Goal: Transaction & Acquisition: Book appointment/travel/reservation

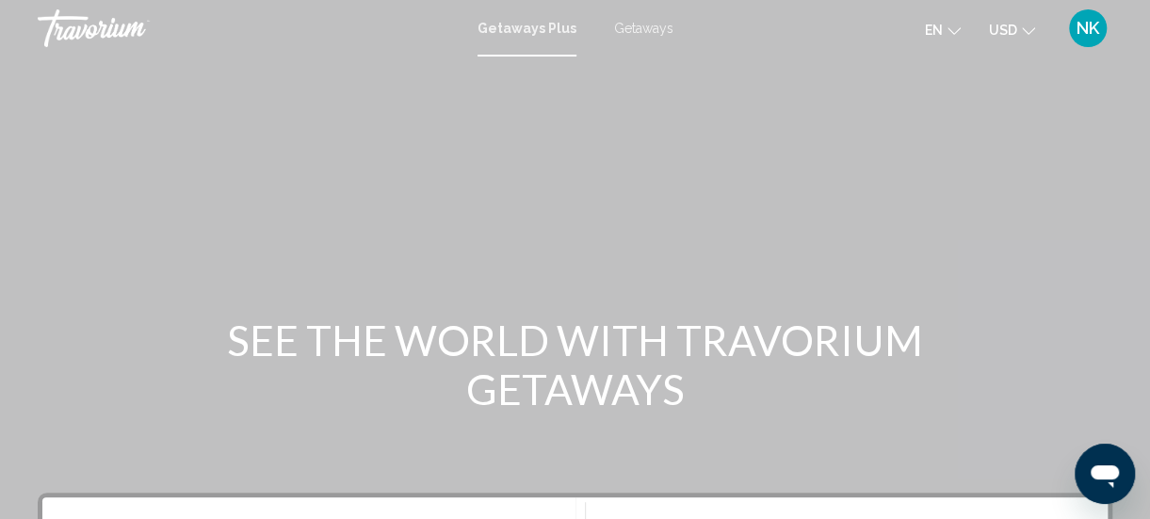
click at [633, 40] on div "Getaways Plus Getaways en English Español Français Italiano Português русский U…" at bounding box center [575, 28] width 1150 height 40
click at [633, 28] on span "Getaways" at bounding box center [643, 28] width 59 height 15
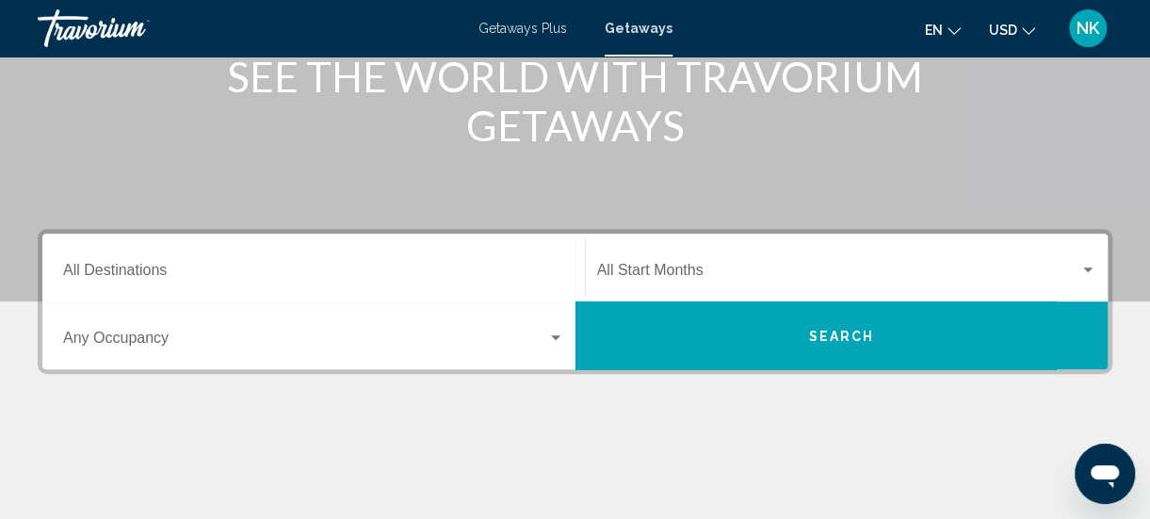
scroll to position [276, 0]
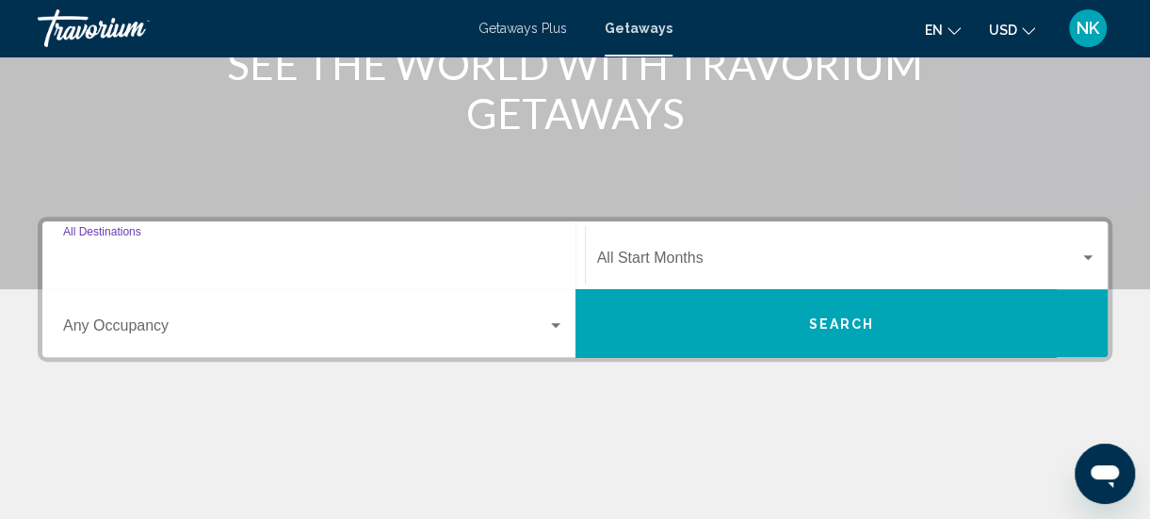
click at [107, 256] on input "Destination All Destinations" at bounding box center [313, 261] width 501 height 17
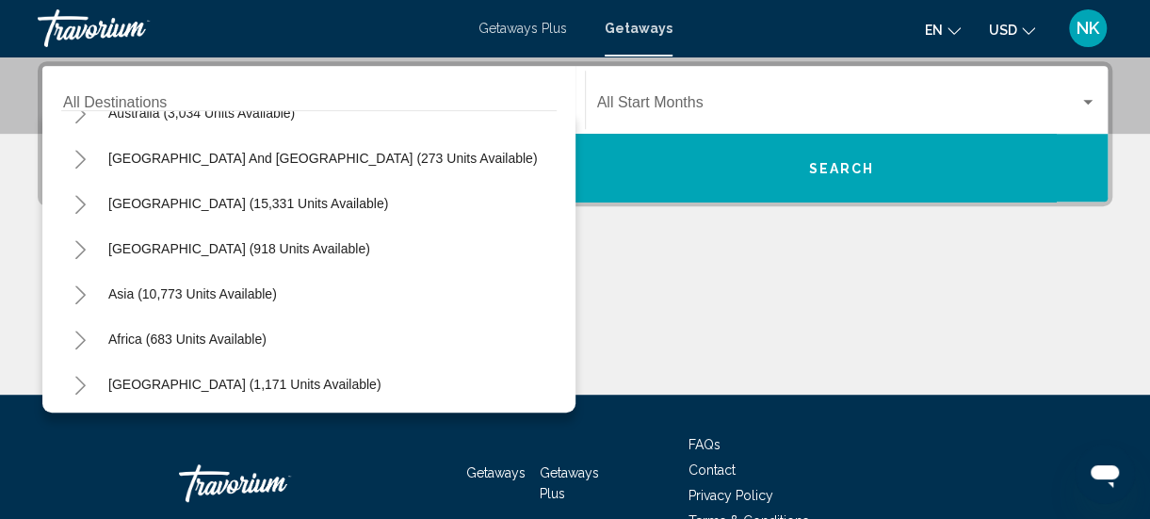
scroll to position [305, 0]
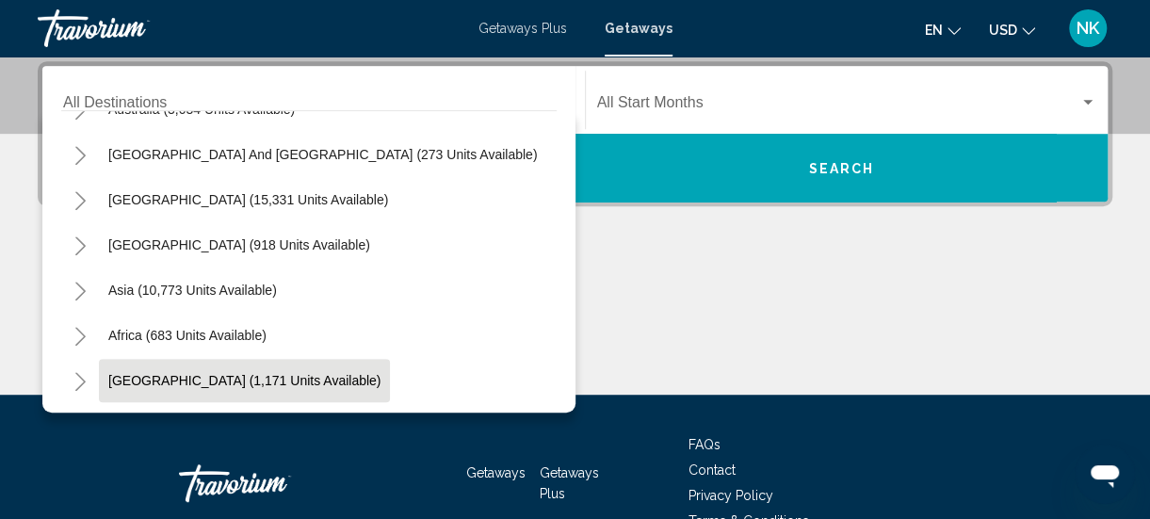
click at [299, 384] on span "Middle East (1,171 units available)" at bounding box center [244, 380] width 272 height 15
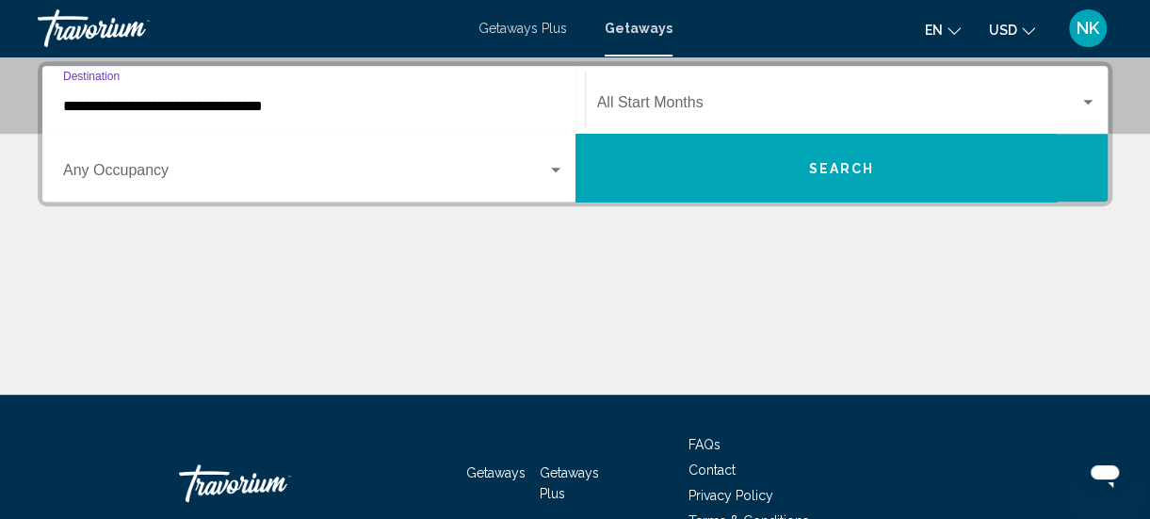
click at [201, 107] on input "**********" at bounding box center [313, 106] width 501 height 17
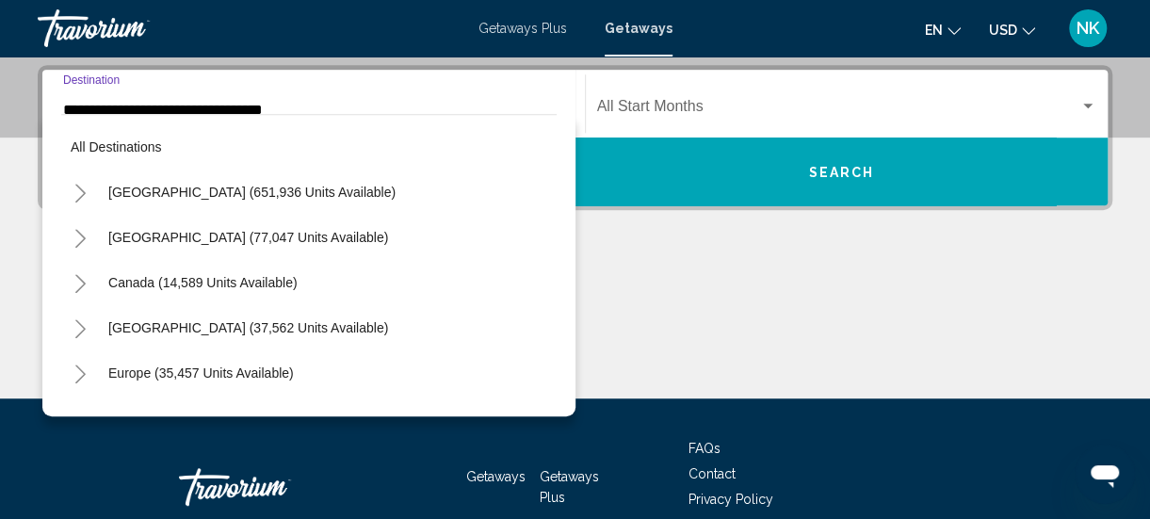
scroll to position [428, 0]
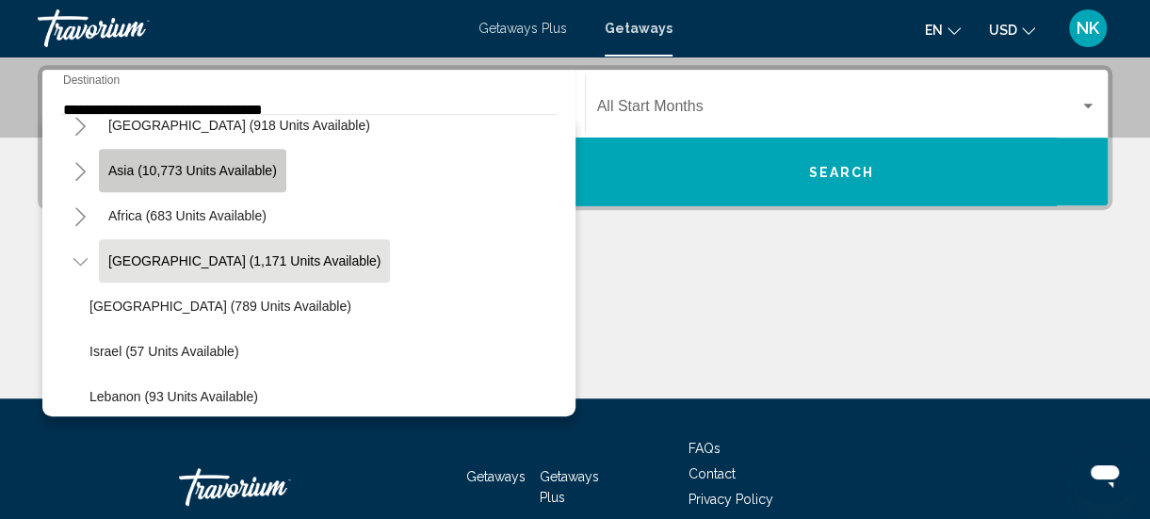
click at [186, 176] on button "Asia (10,773 units available)" at bounding box center [192, 170] width 187 height 43
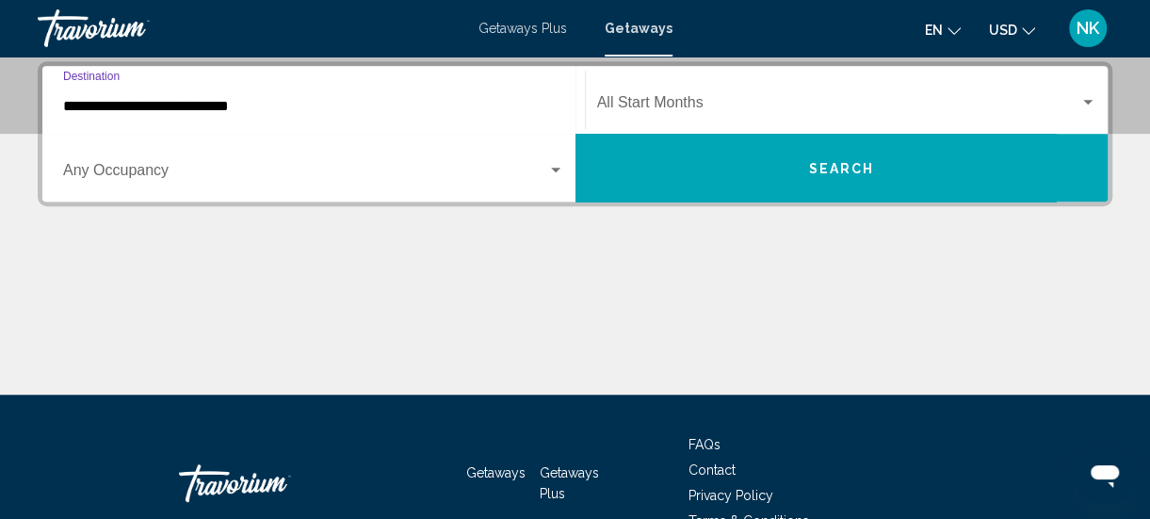
click at [184, 110] on input "**********" at bounding box center [313, 106] width 501 height 17
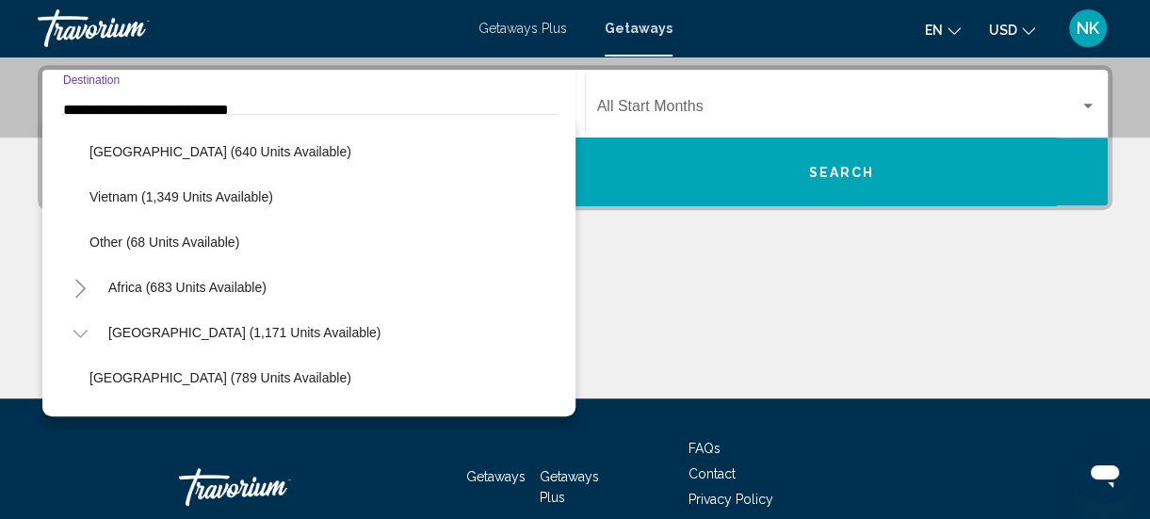
scroll to position [1036, 0]
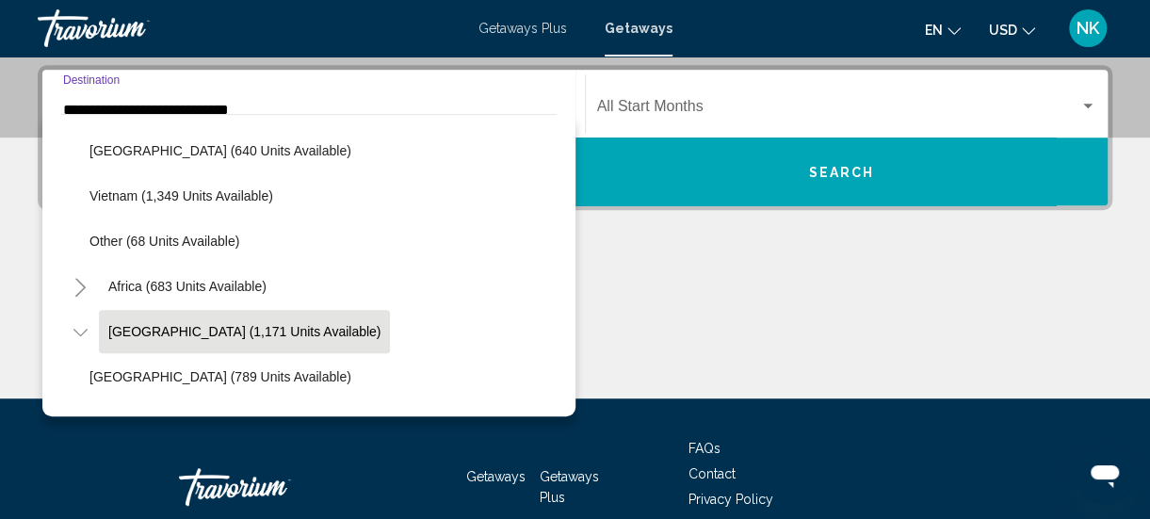
click at [130, 333] on span "Middle East (1,171 units available)" at bounding box center [244, 331] width 272 height 15
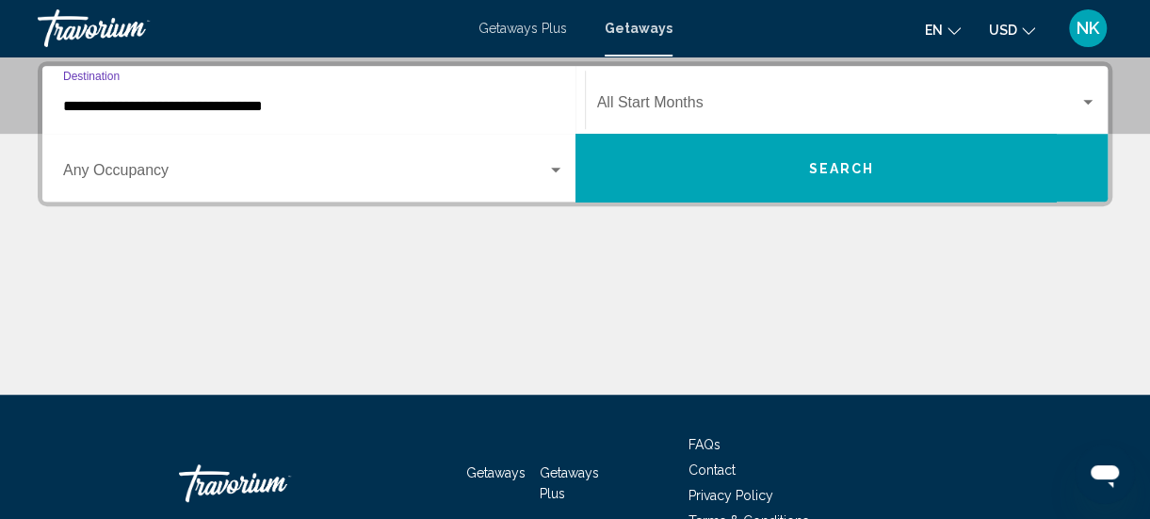
click at [100, 109] on input "**********" at bounding box center [313, 106] width 501 height 17
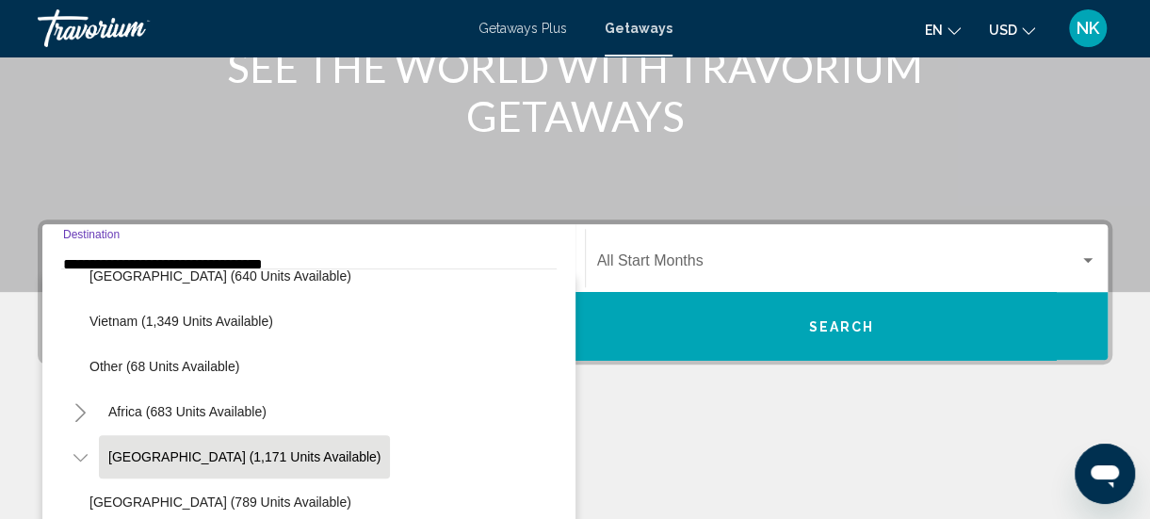
scroll to position [272, 0]
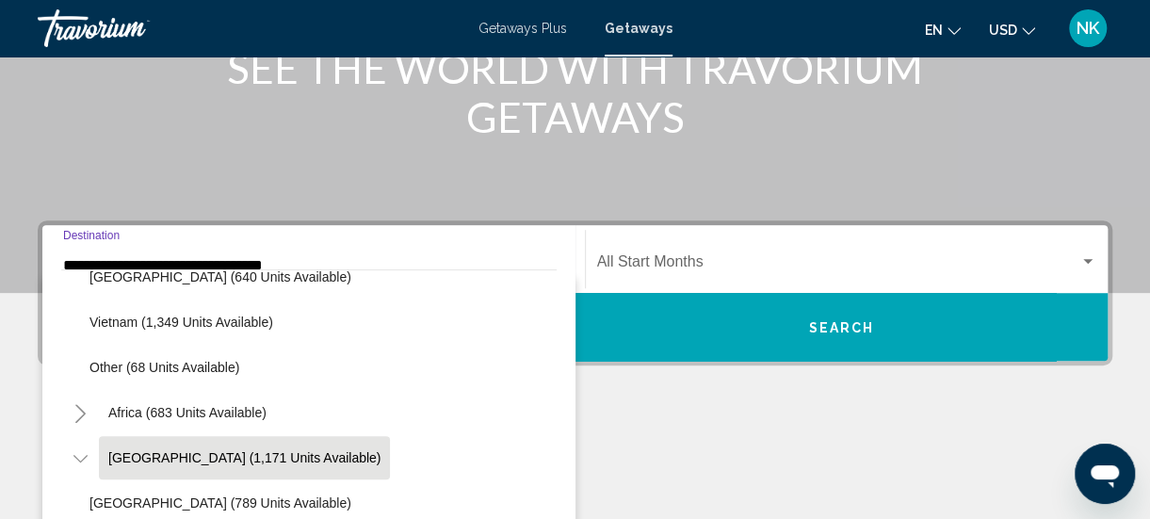
click at [148, 242] on div "**********" at bounding box center [313, 259] width 501 height 59
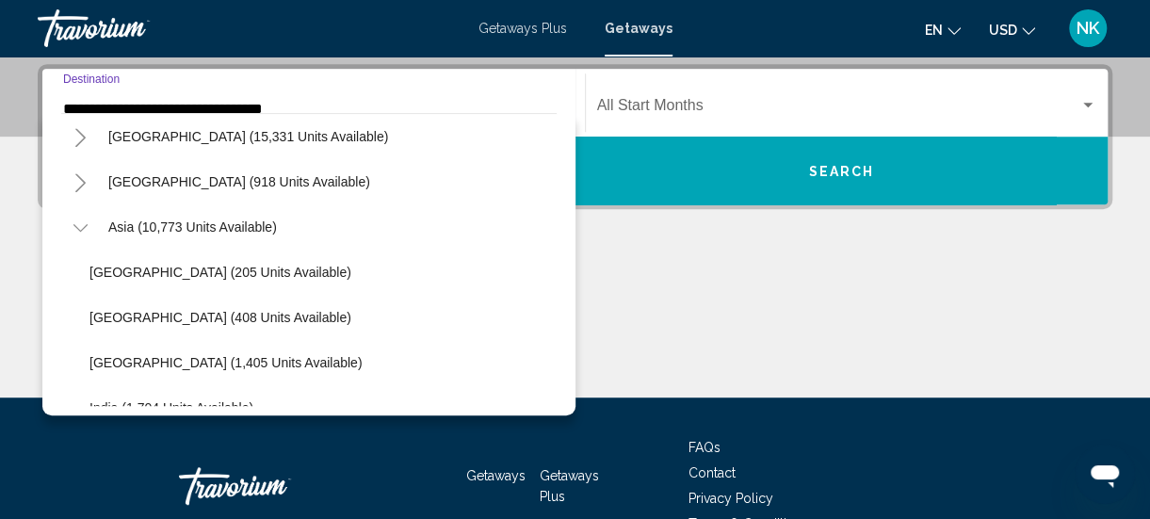
scroll to position [350, 0]
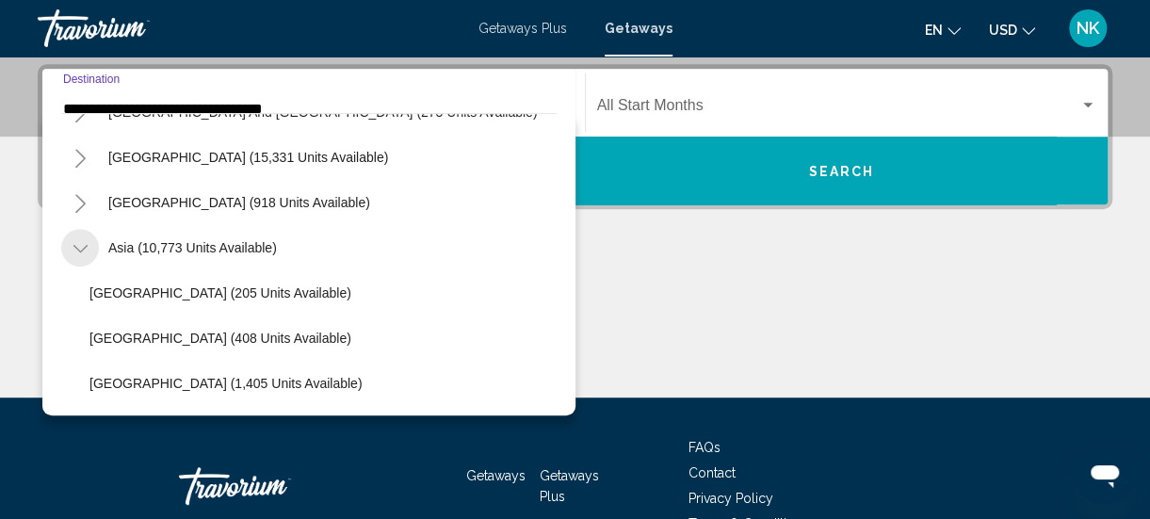
click at [79, 250] on icon "Toggle Asia (10,773 units available)" at bounding box center [79, 249] width 14 height 8
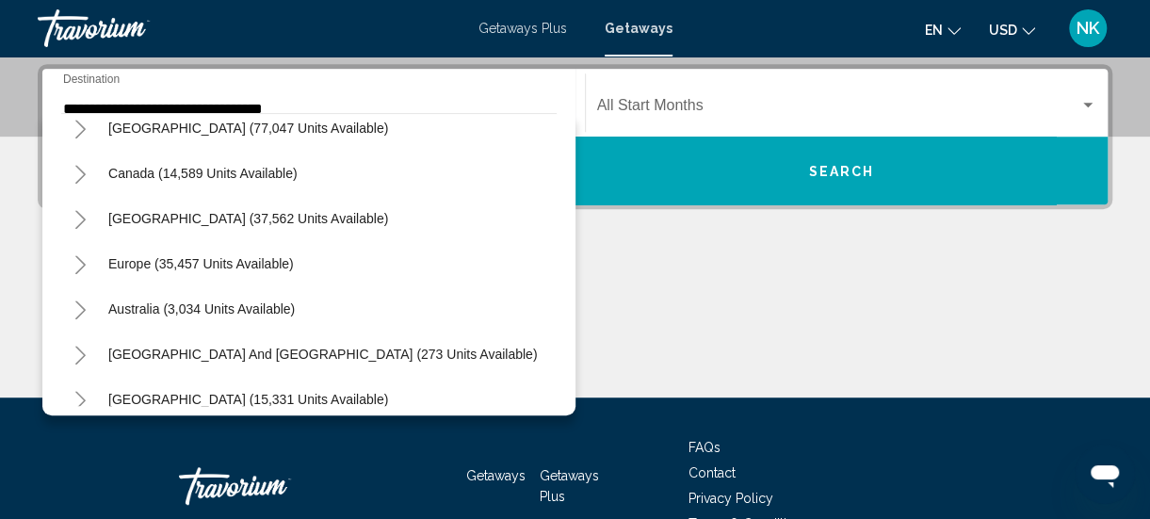
scroll to position [104, 0]
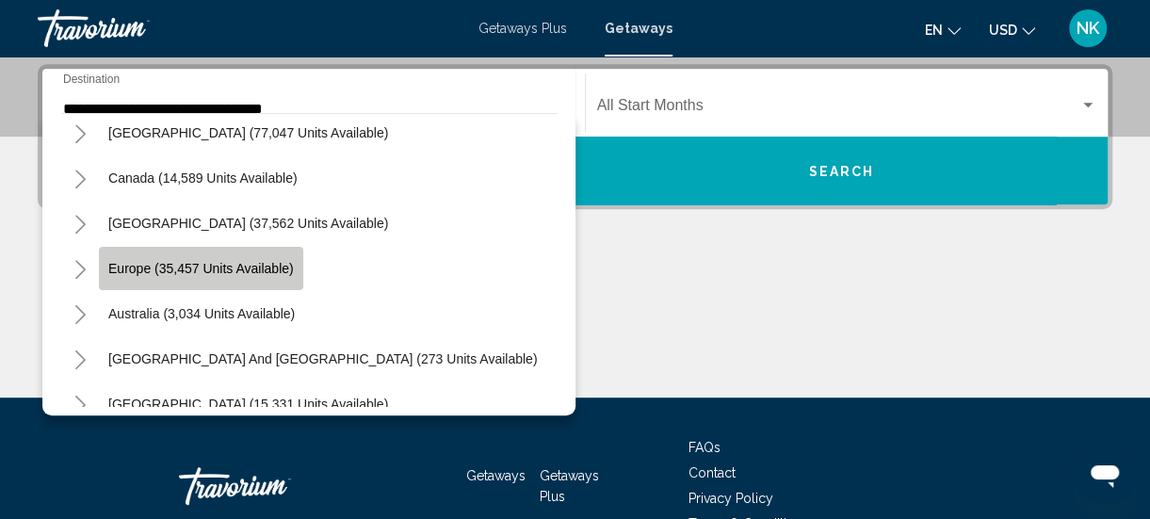
click at [155, 268] on span "Europe (35,457 units available)" at bounding box center [200, 268] width 185 height 15
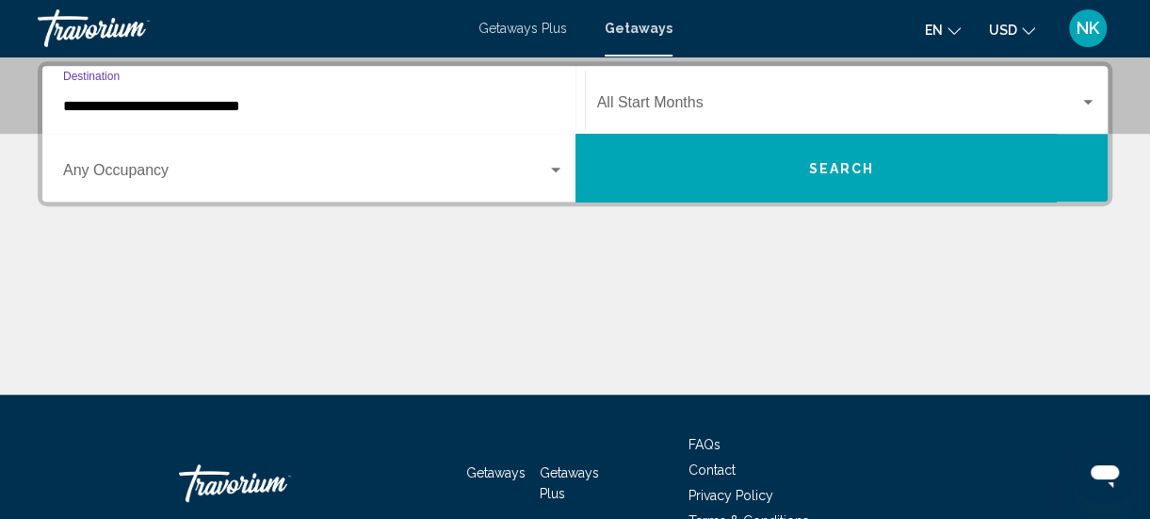
click at [252, 110] on input "**********" at bounding box center [313, 106] width 501 height 17
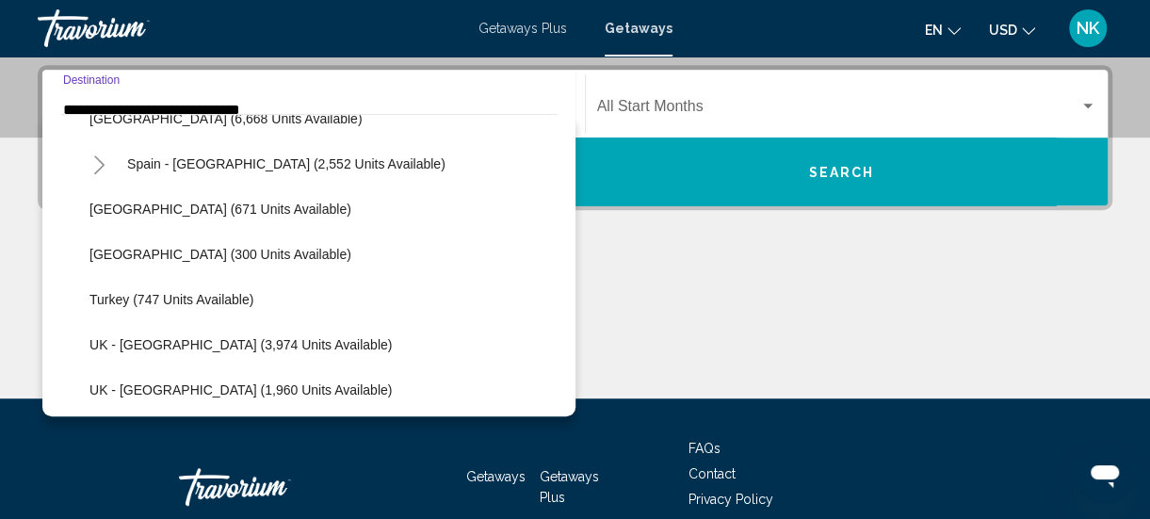
scroll to position [1056, 0]
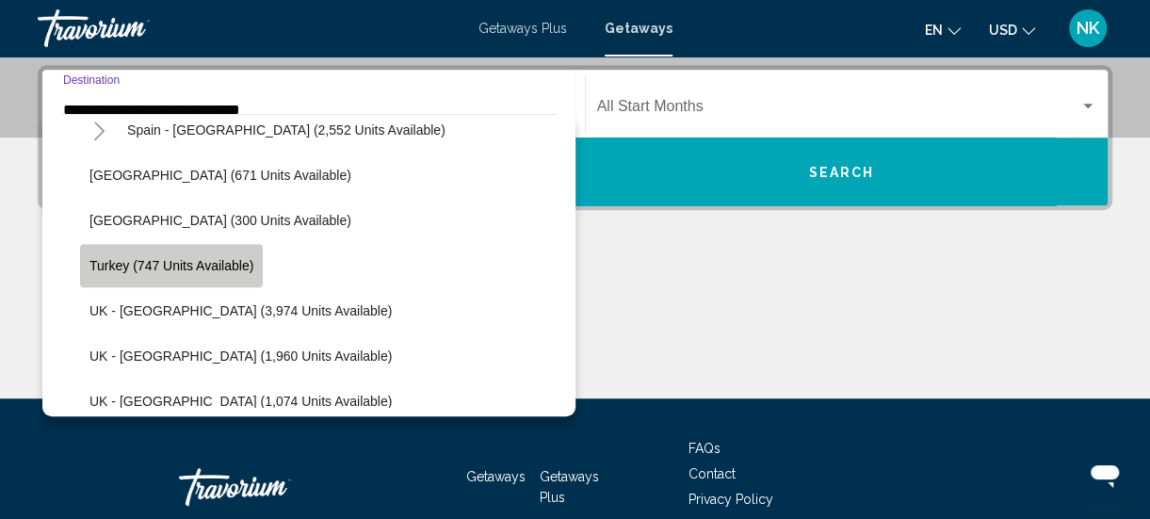
click at [225, 273] on button "Turkey (747 units available)" at bounding box center [171, 265] width 183 height 43
type input "**********"
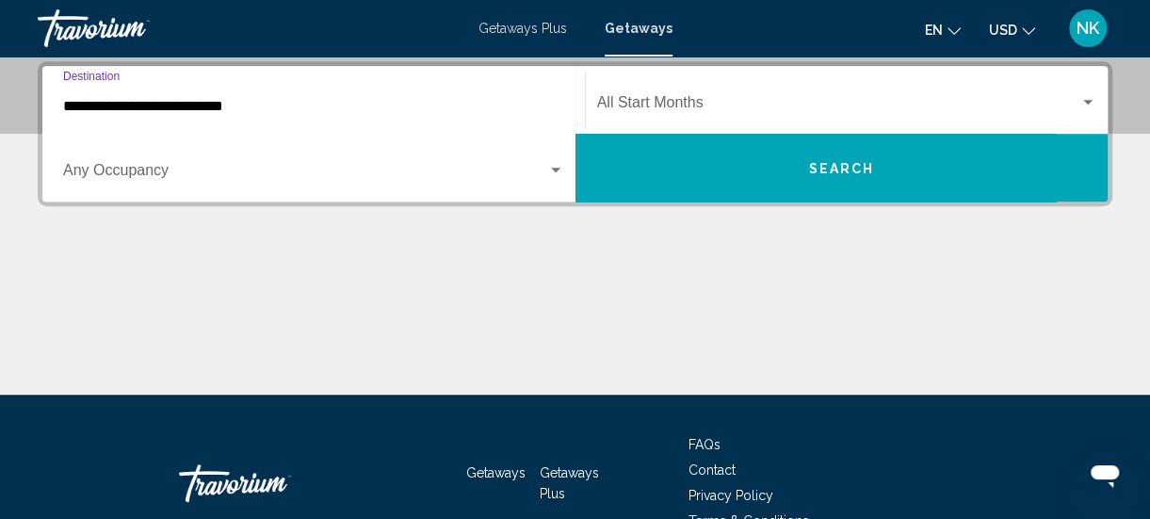
click at [217, 109] on input "**********" at bounding box center [313, 106] width 501 height 17
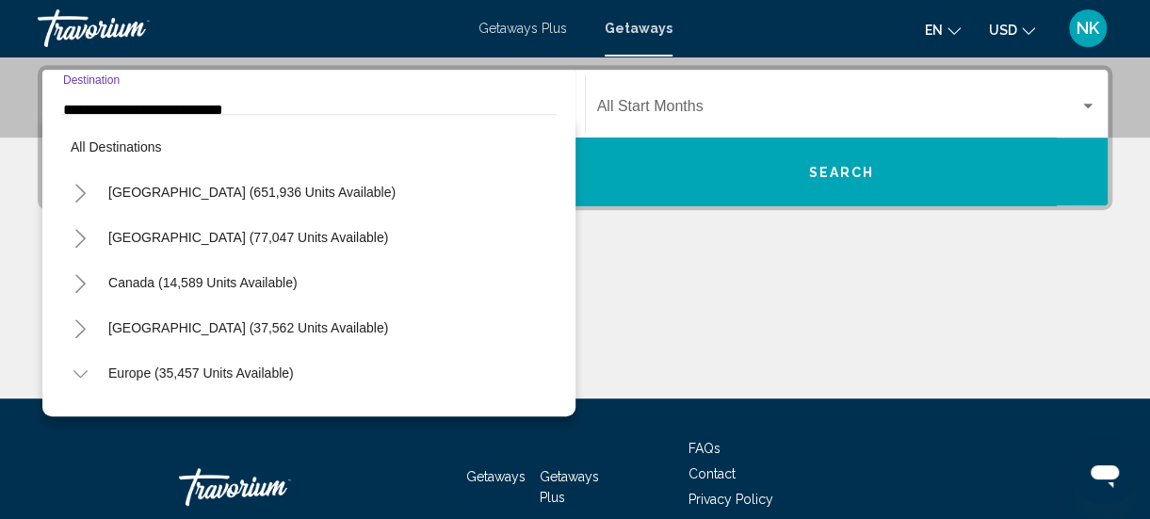
scroll to position [1061, 0]
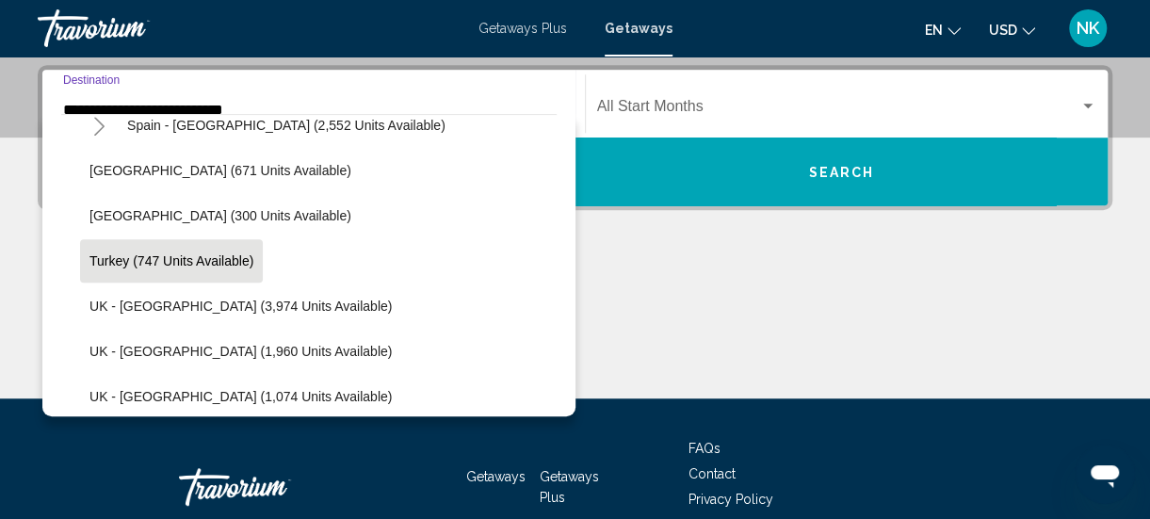
click at [230, 267] on button "Turkey (747 units available)" at bounding box center [171, 260] width 183 height 43
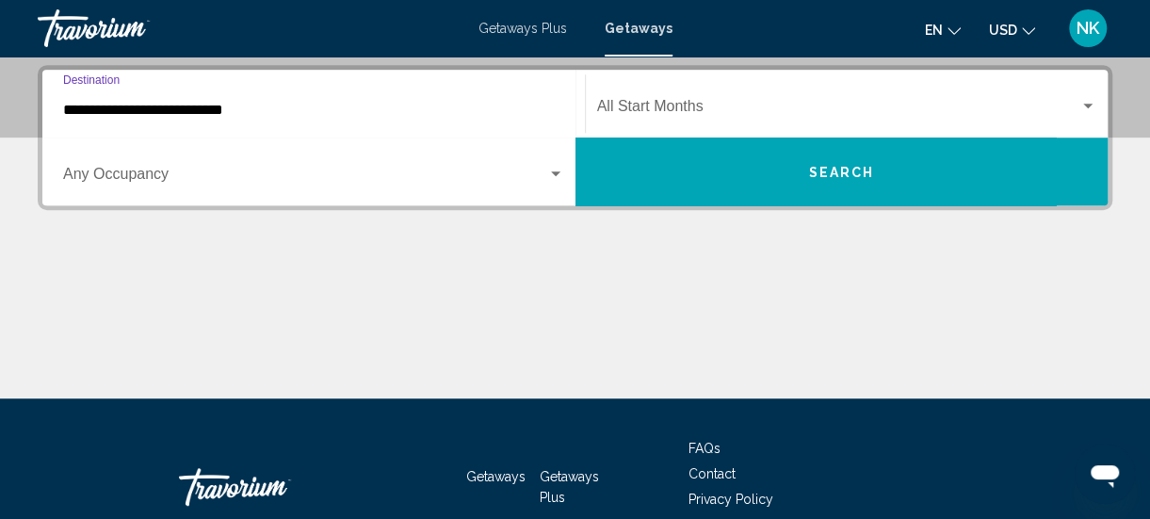
scroll to position [431, 0]
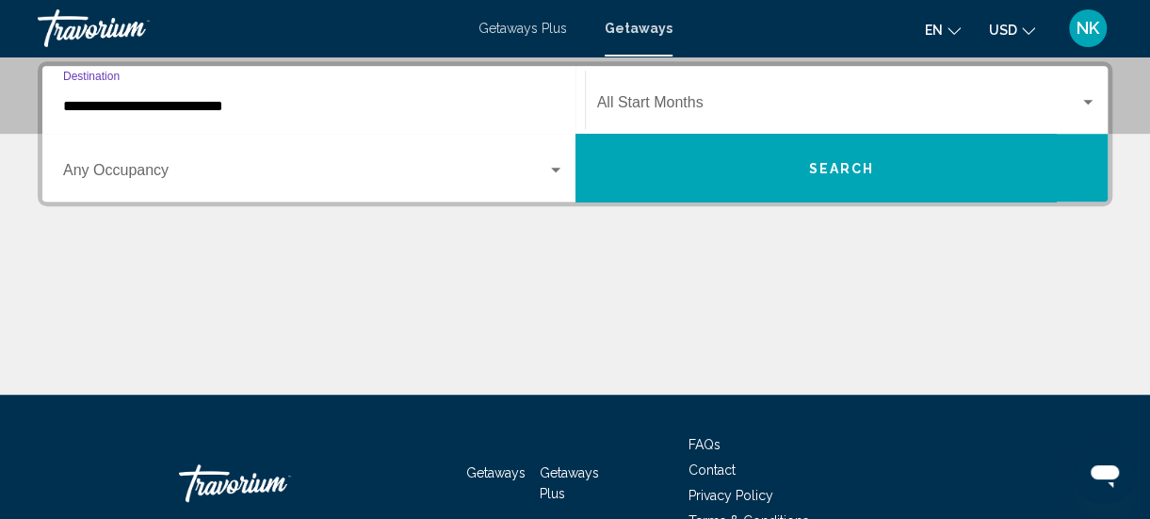
click at [676, 111] on span "Search widget" at bounding box center [838, 106] width 483 height 17
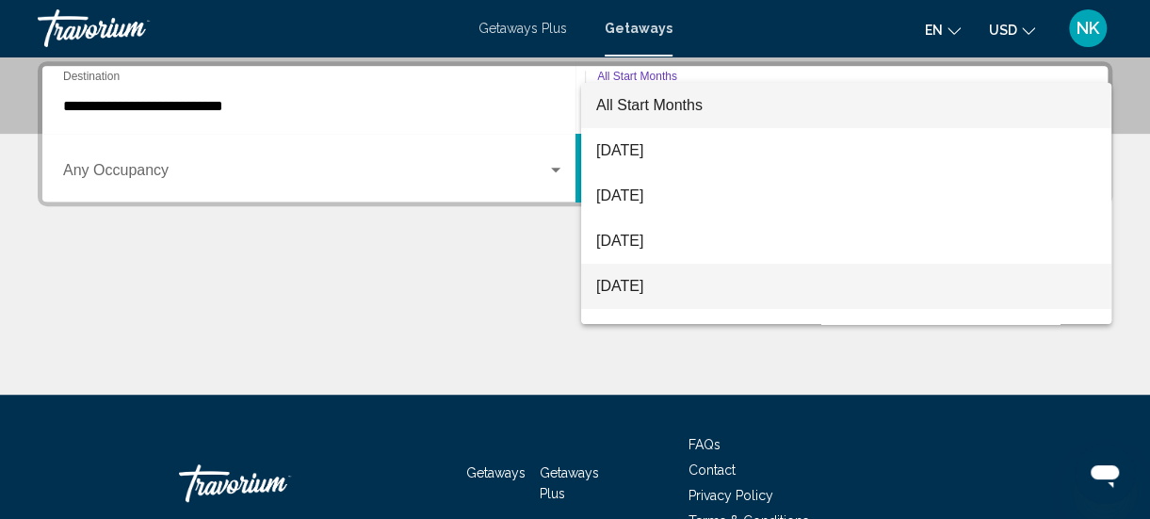
click at [682, 290] on span "November 2025" at bounding box center [846, 286] width 500 height 45
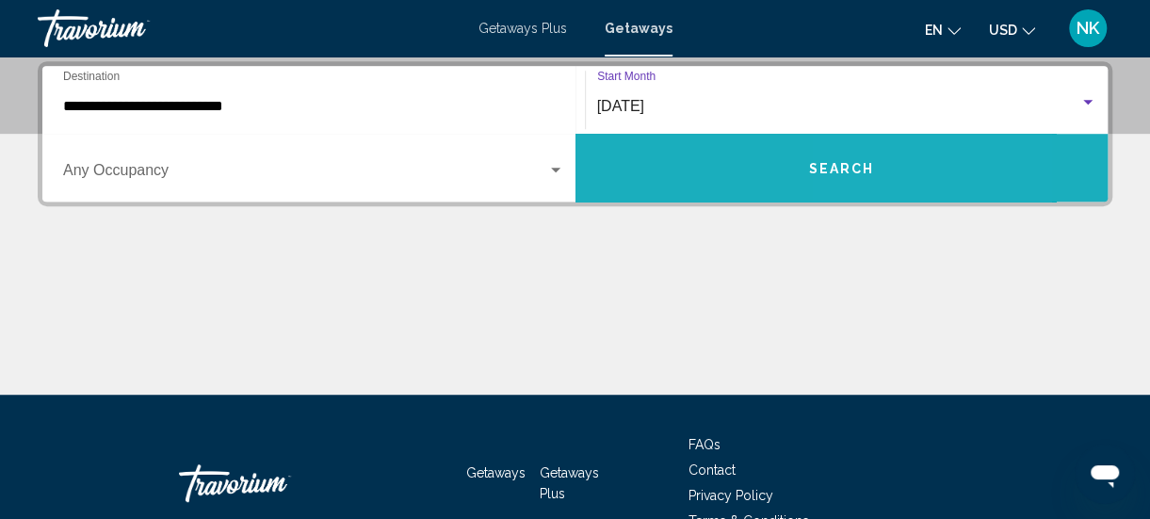
click at [909, 165] on button "Search" at bounding box center [841, 168] width 533 height 68
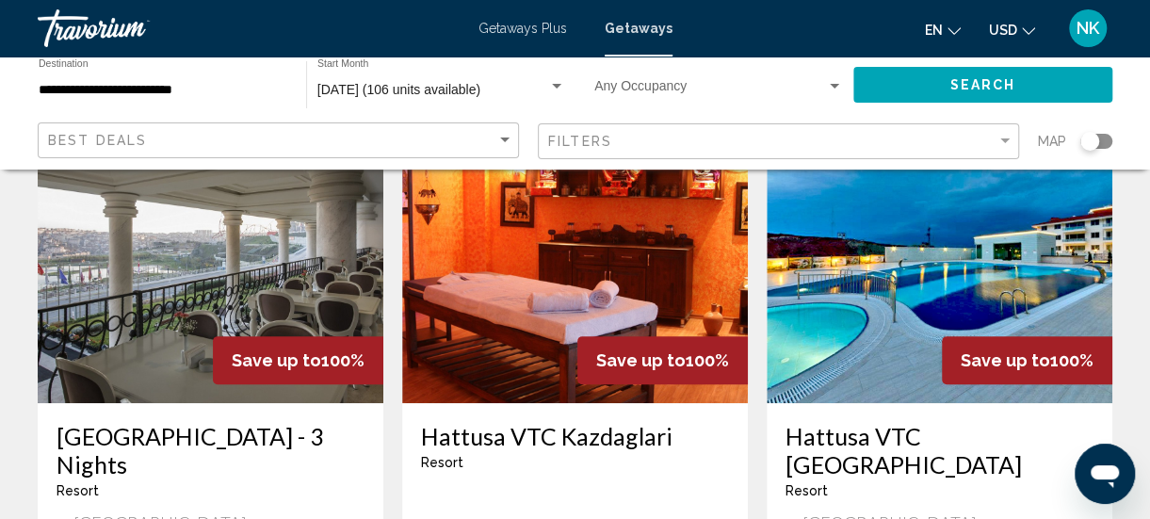
scroll to position [163, 0]
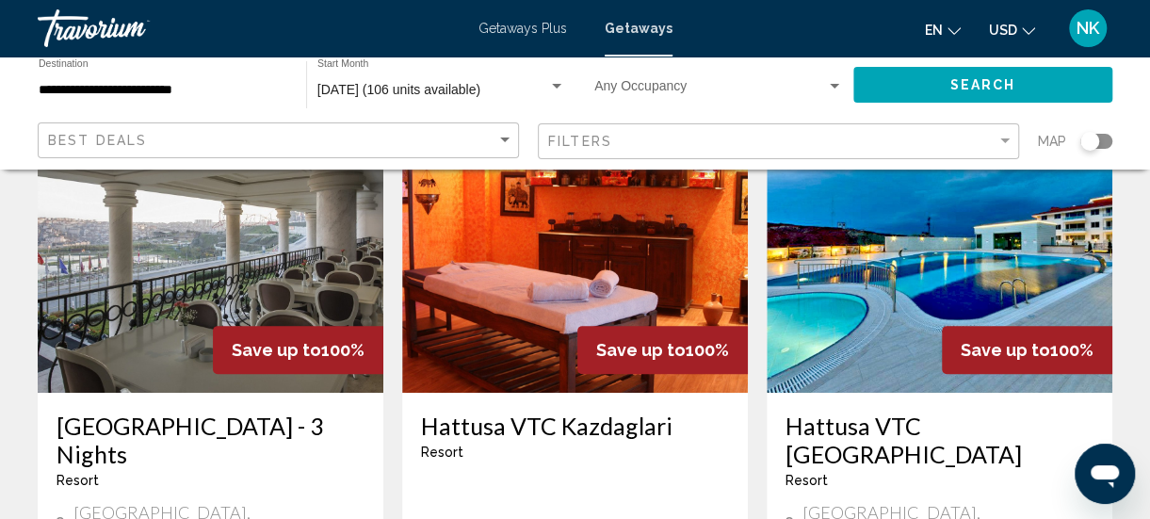
click at [136, 316] on img "Main content" at bounding box center [211, 241] width 346 height 301
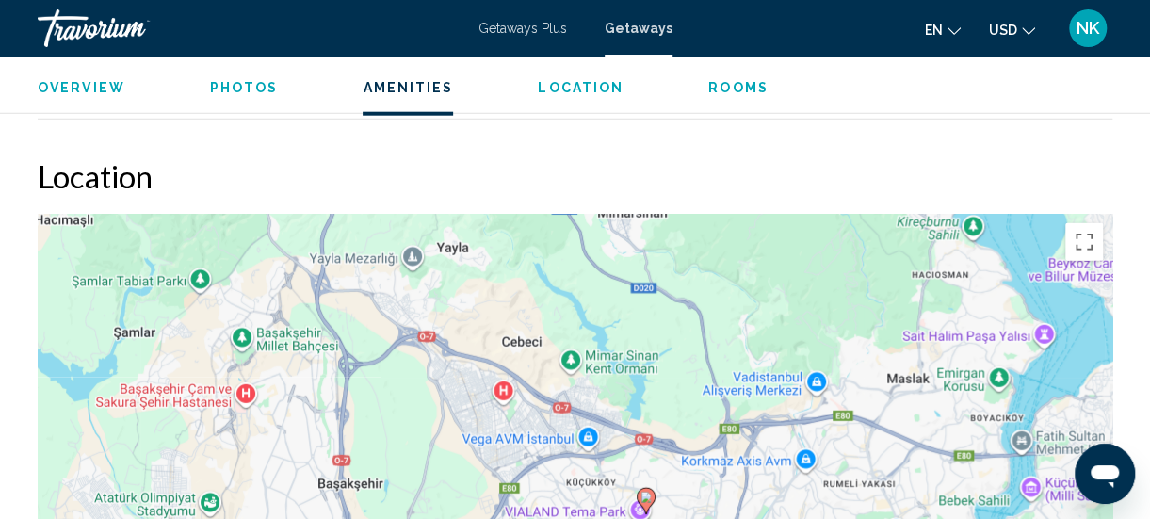
scroll to position [2255, 0]
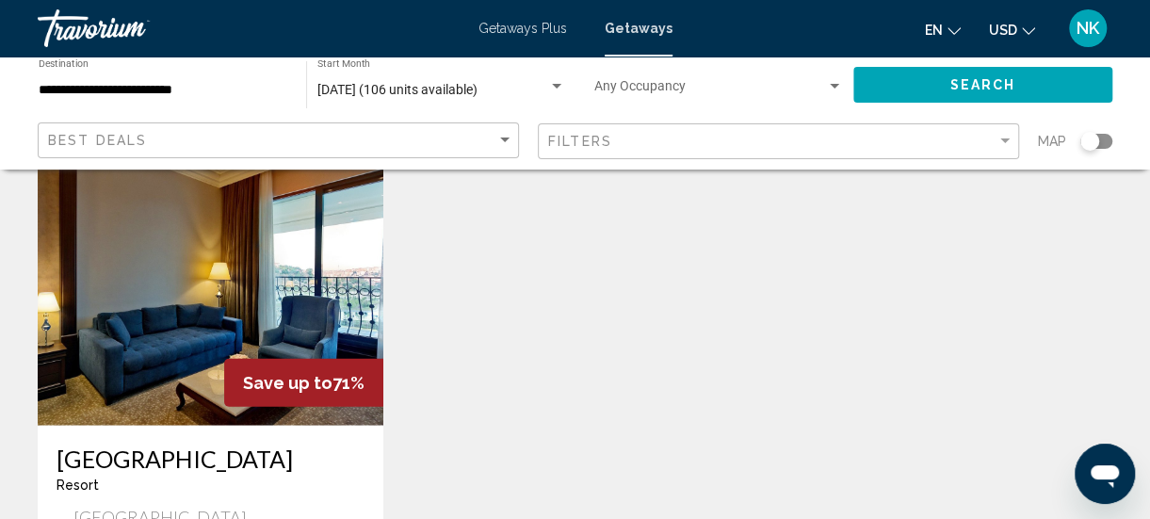
scroll to position [2146, 0]
click at [143, 290] on img "Main content" at bounding box center [211, 273] width 346 height 301
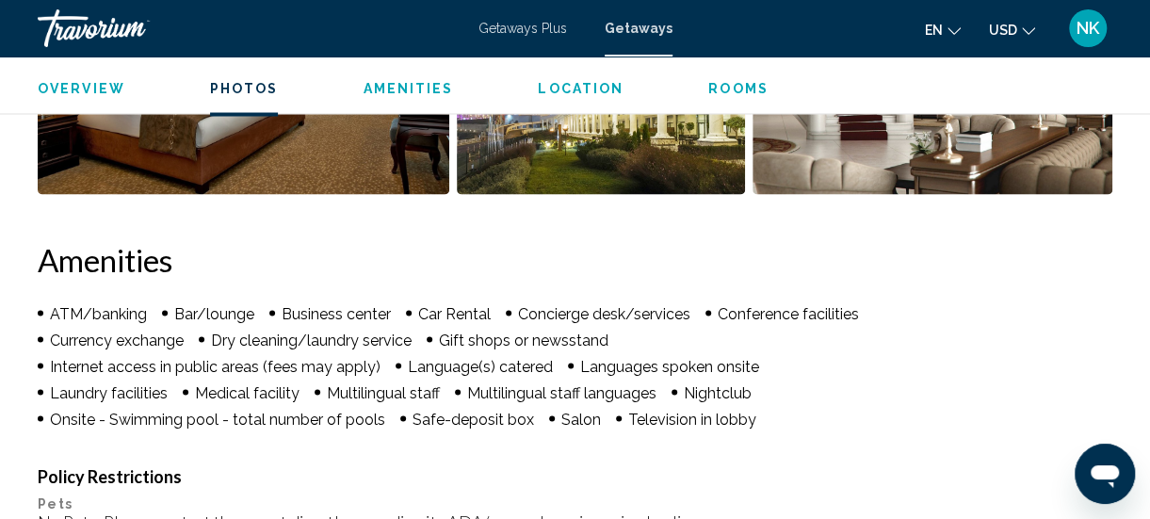
scroll to position [1650, 0]
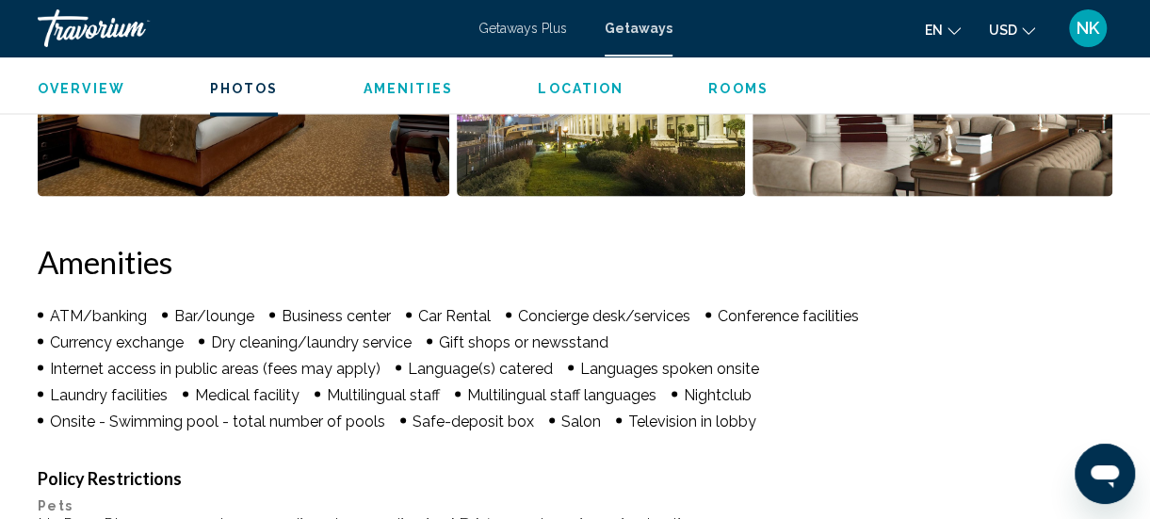
click at [521, 28] on span "Getaways Plus" at bounding box center [522, 28] width 88 height 15
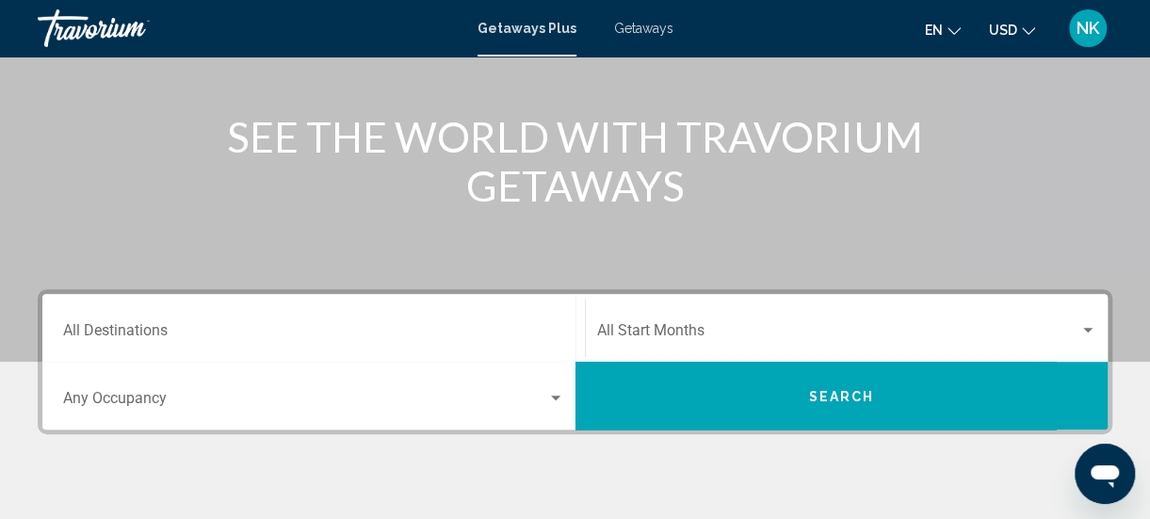
click at [94, 331] on input "Destination All Destinations" at bounding box center [313, 334] width 501 height 17
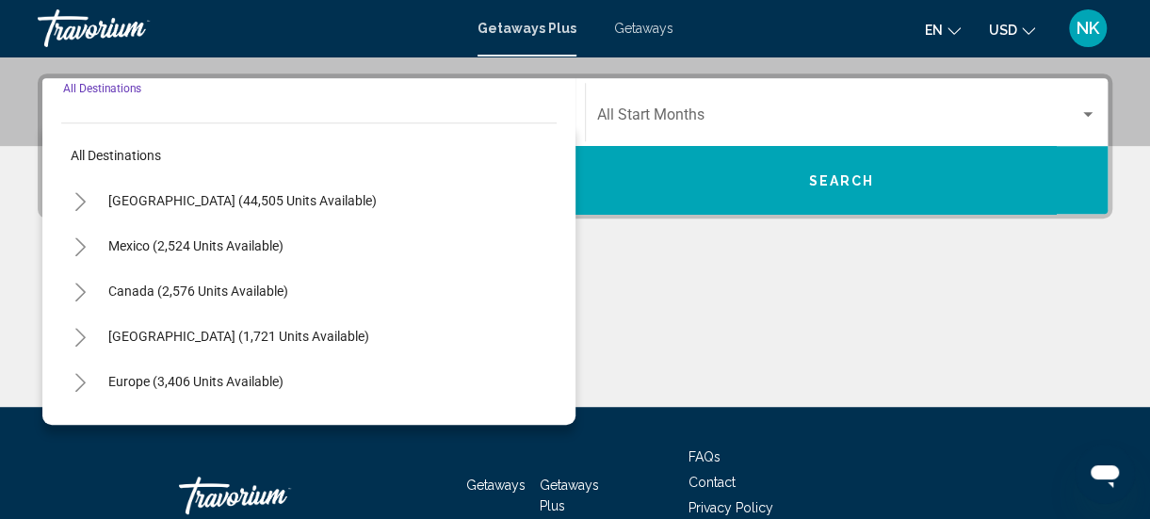
scroll to position [431, 0]
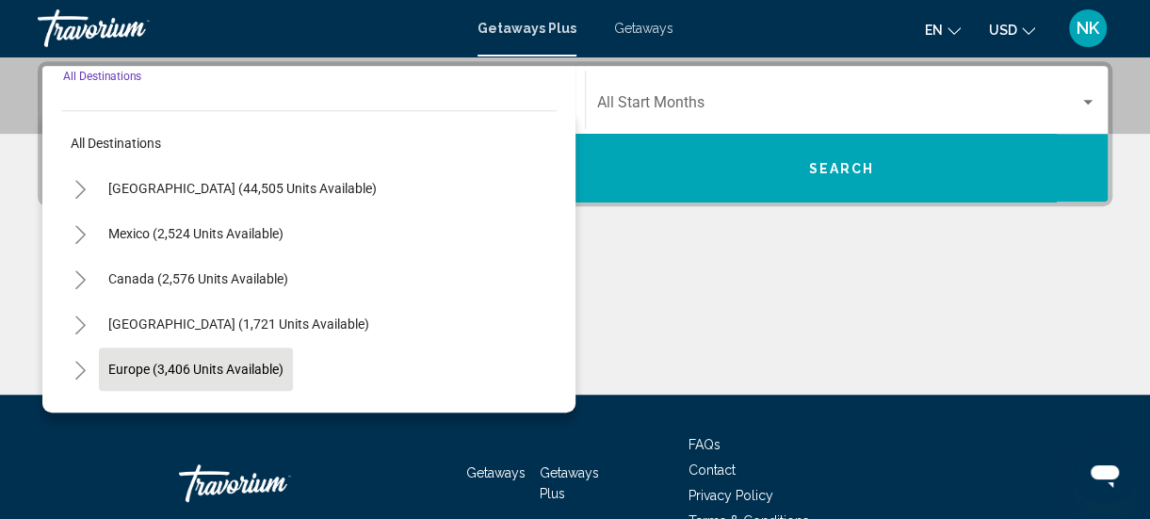
click at [128, 367] on span "Europe (3,406 units available)" at bounding box center [195, 369] width 175 height 15
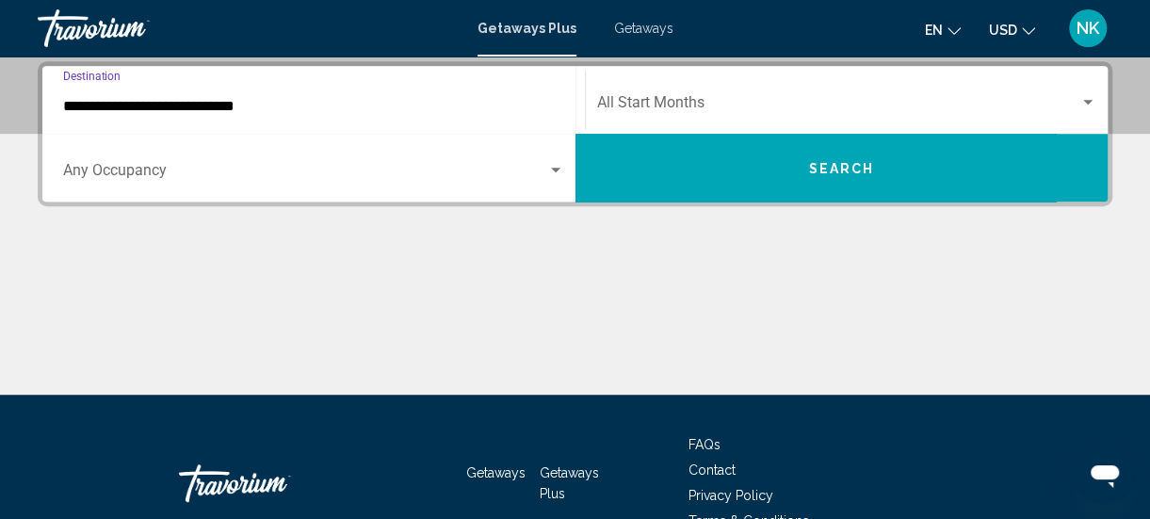
click at [103, 104] on input "**********" at bounding box center [313, 106] width 501 height 17
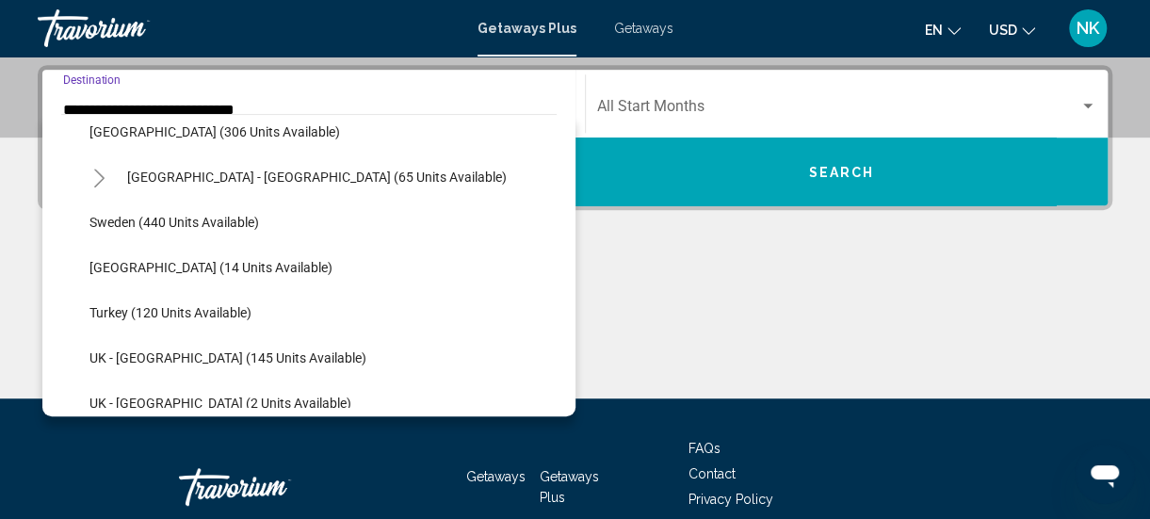
scroll to position [755, 0]
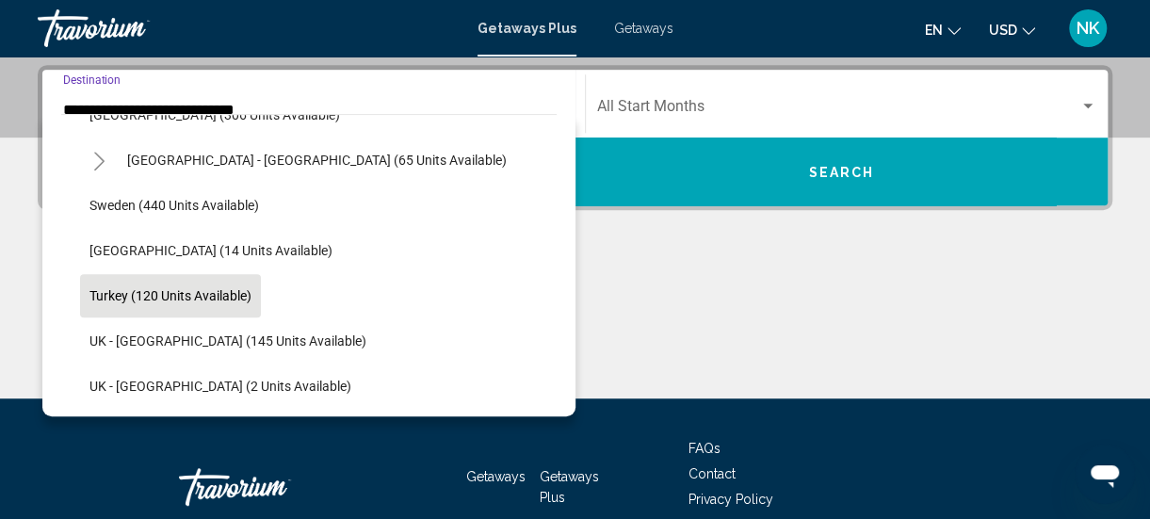
click at [119, 290] on span "Turkey (120 units available)" at bounding box center [170, 295] width 162 height 15
type input "**********"
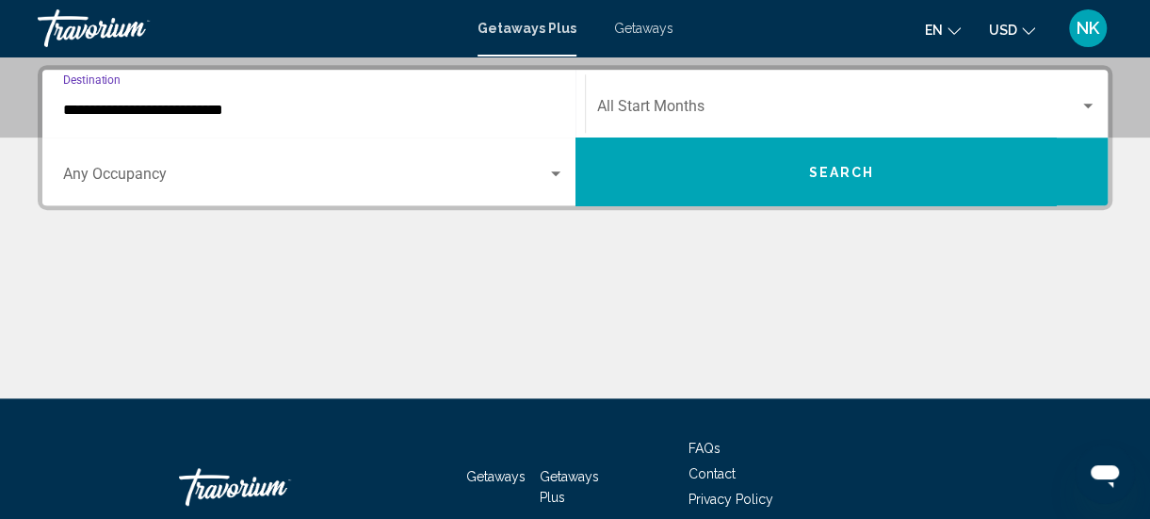
scroll to position [431, 0]
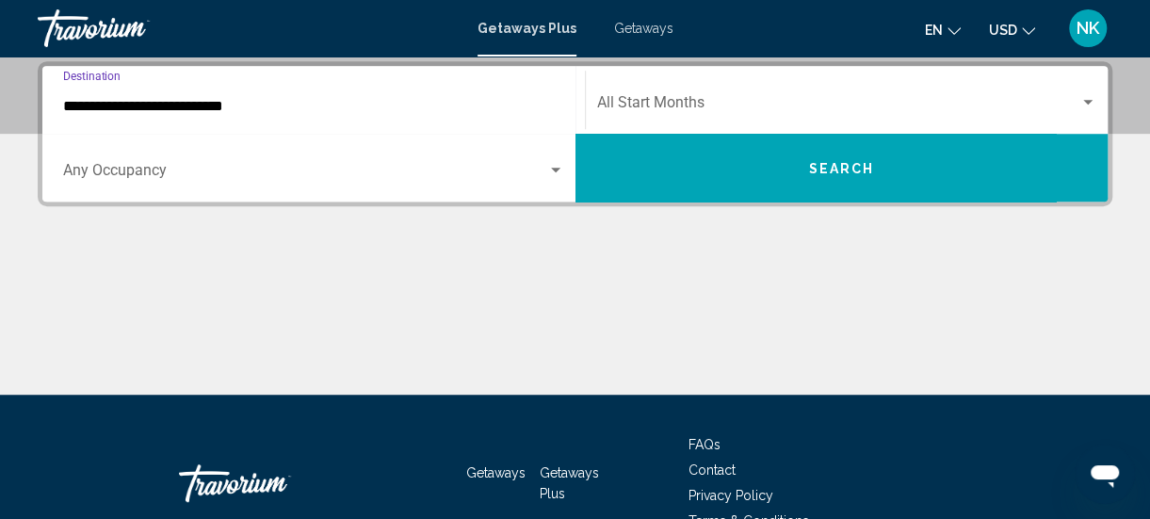
click at [681, 108] on span "Search widget" at bounding box center [838, 106] width 483 height 17
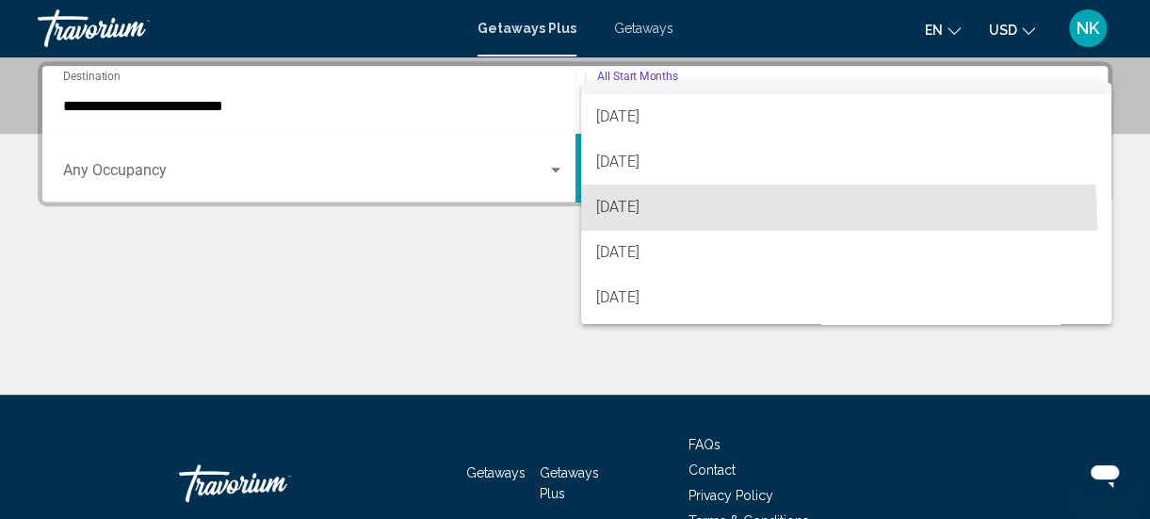
scroll to position [64, 0]
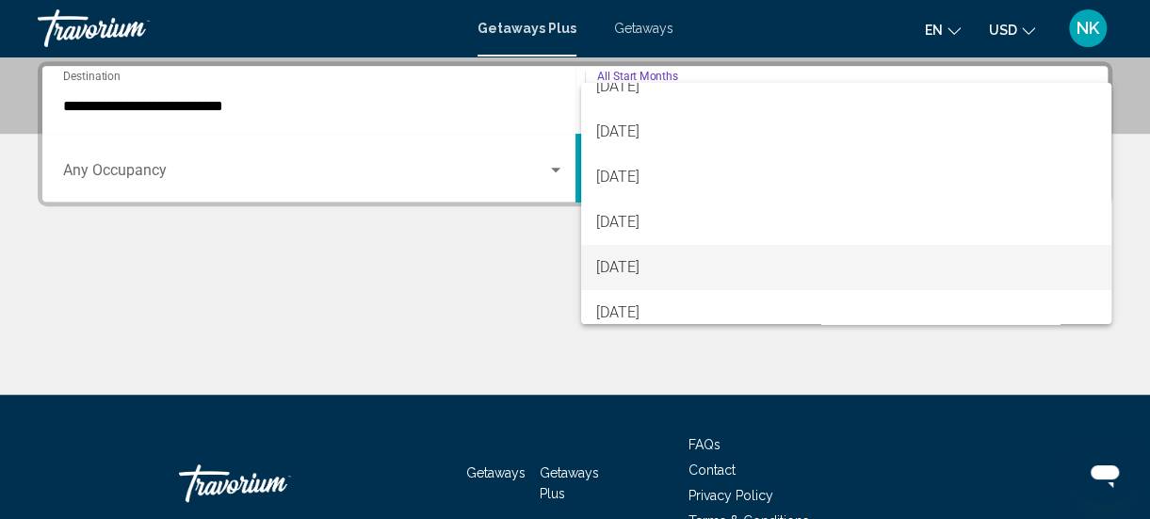
click at [645, 261] on span "December 2025" at bounding box center [846, 267] width 500 height 45
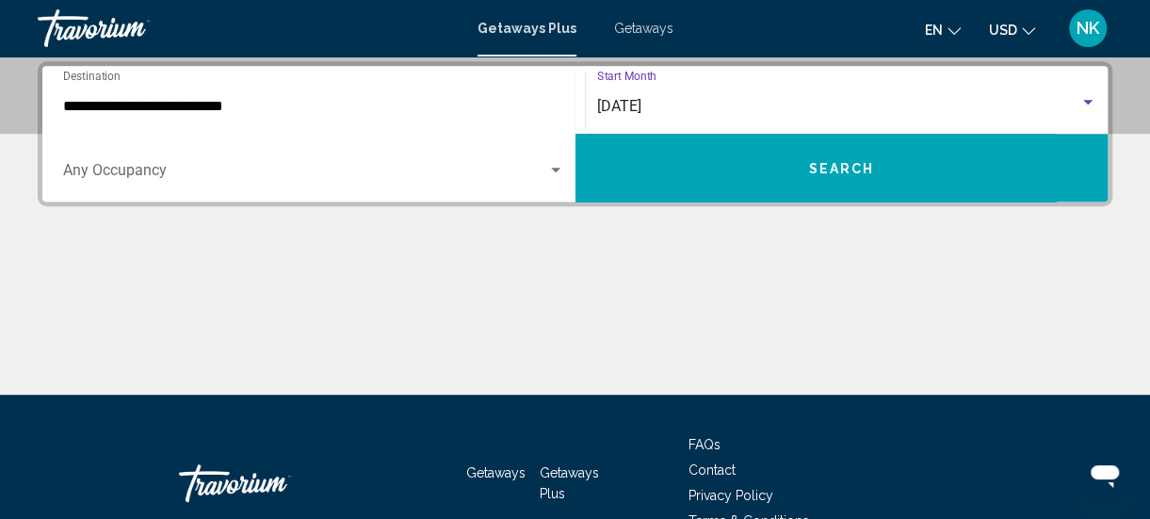
click at [752, 174] on button "Search" at bounding box center [841, 168] width 533 height 68
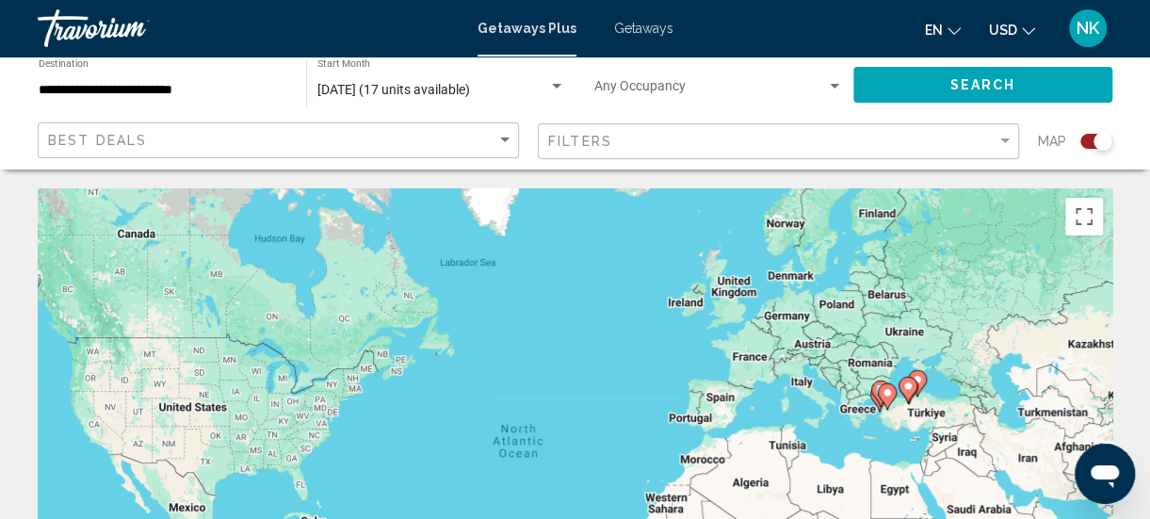
click at [646, 30] on span "Getaways" at bounding box center [643, 28] width 59 height 15
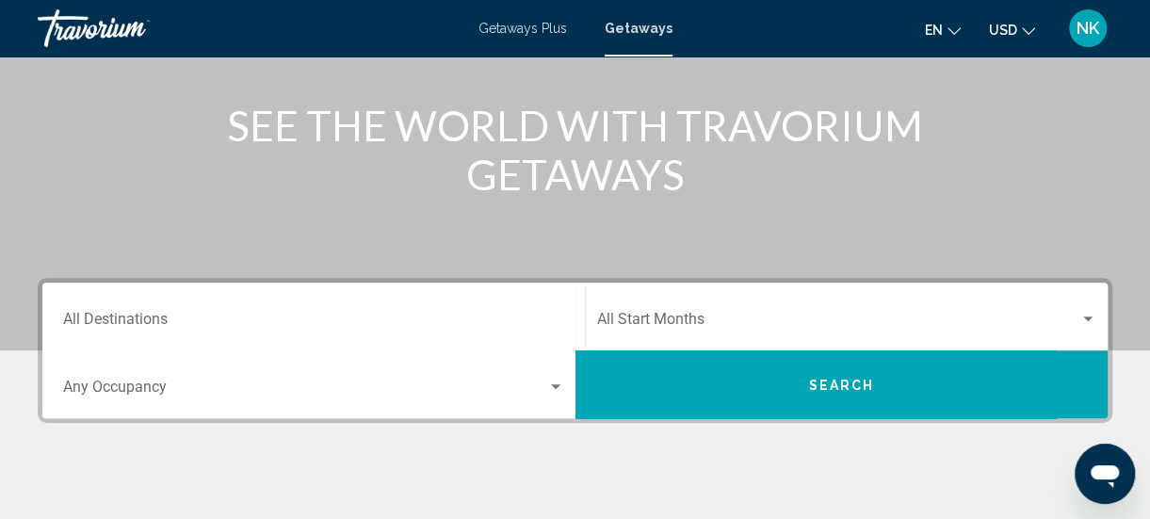
click at [113, 319] on input "Destination All Destinations" at bounding box center [313, 322] width 501 height 17
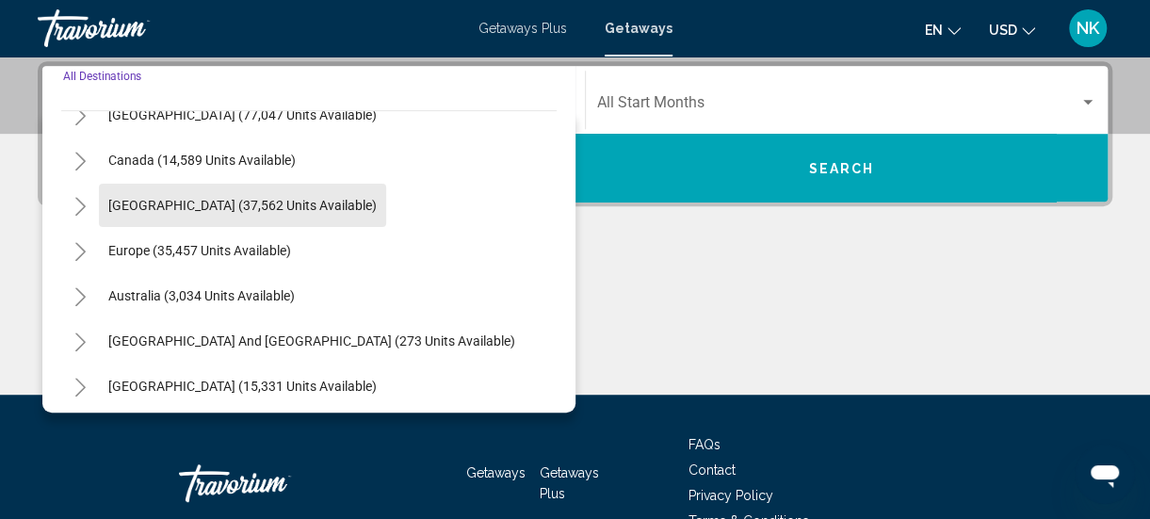
scroll to position [119, 0]
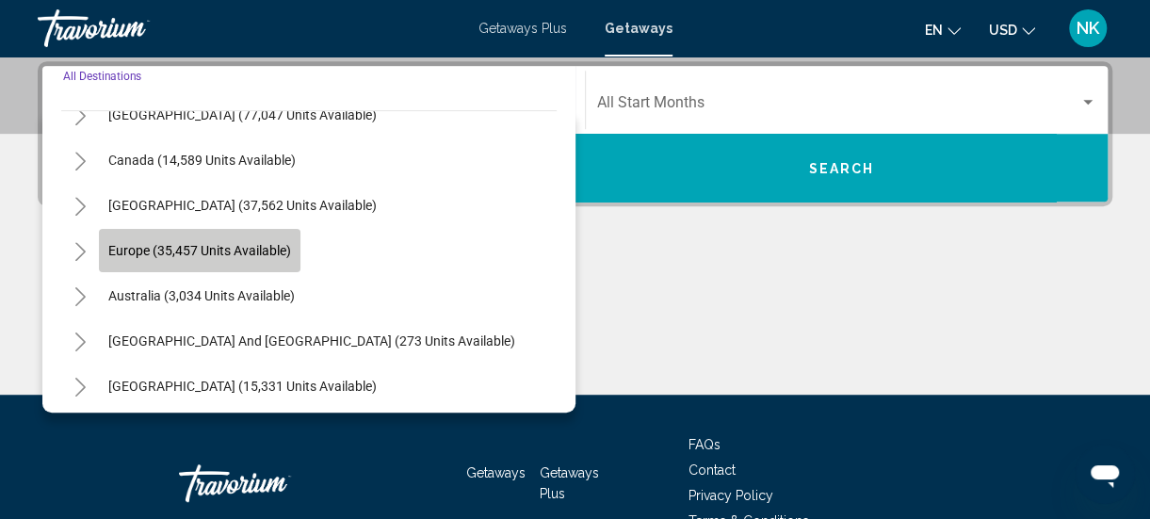
click at [149, 256] on span "Europe (35,457 units available)" at bounding box center [199, 250] width 183 height 15
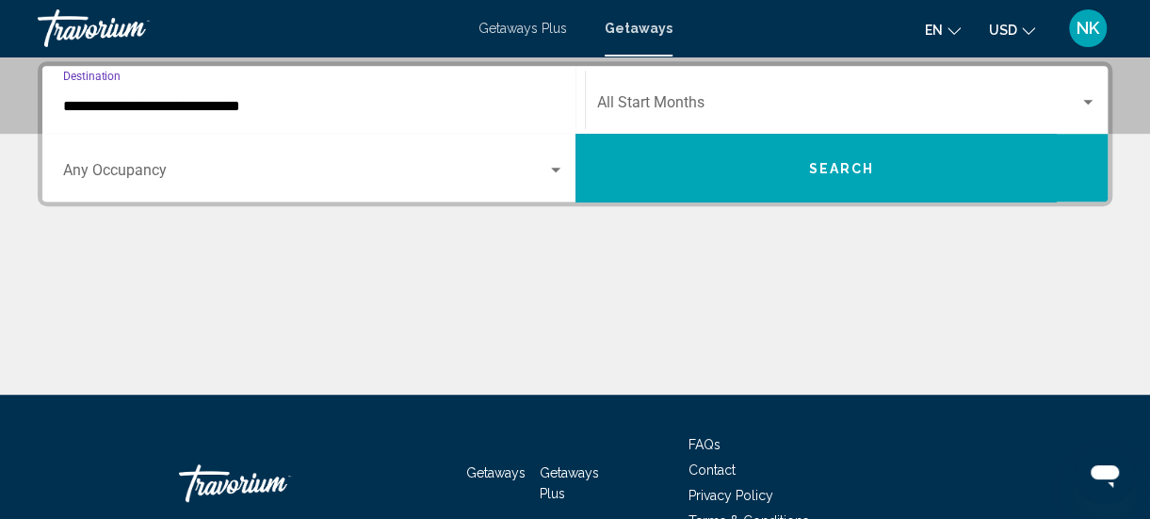
click at [99, 100] on input "**********" at bounding box center [313, 106] width 501 height 17
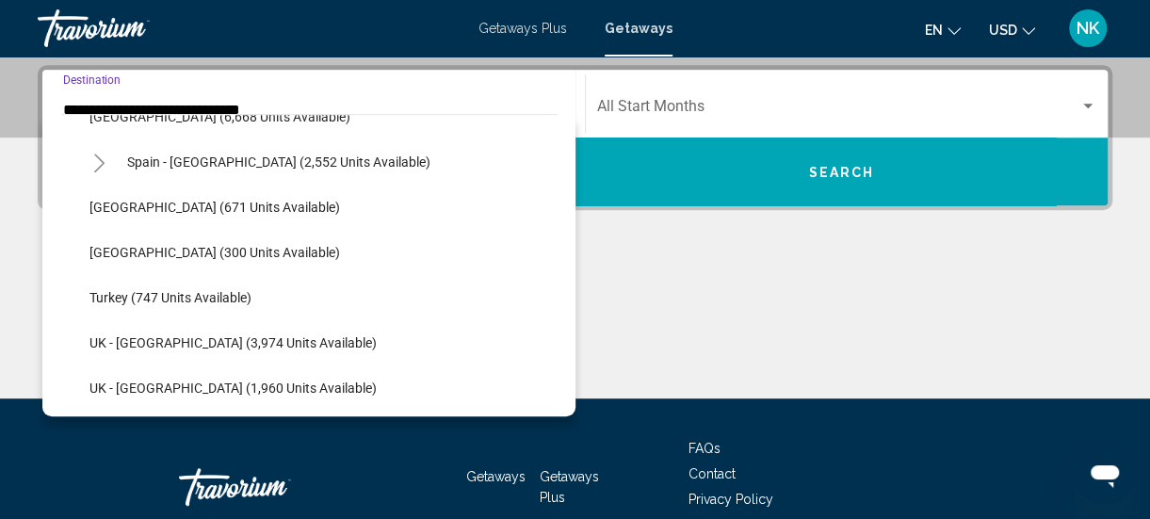
scroll to position [1032, 0]
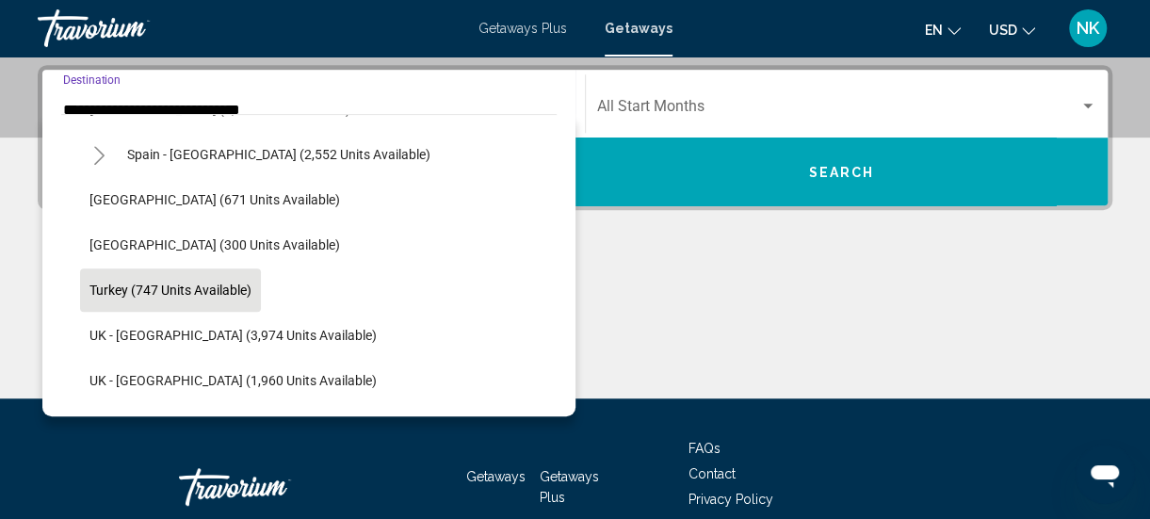
click at [156, 290] on span "Turkey (747 units available)" at bounding box center [170, 289] width 162 height 15
type input "**********"
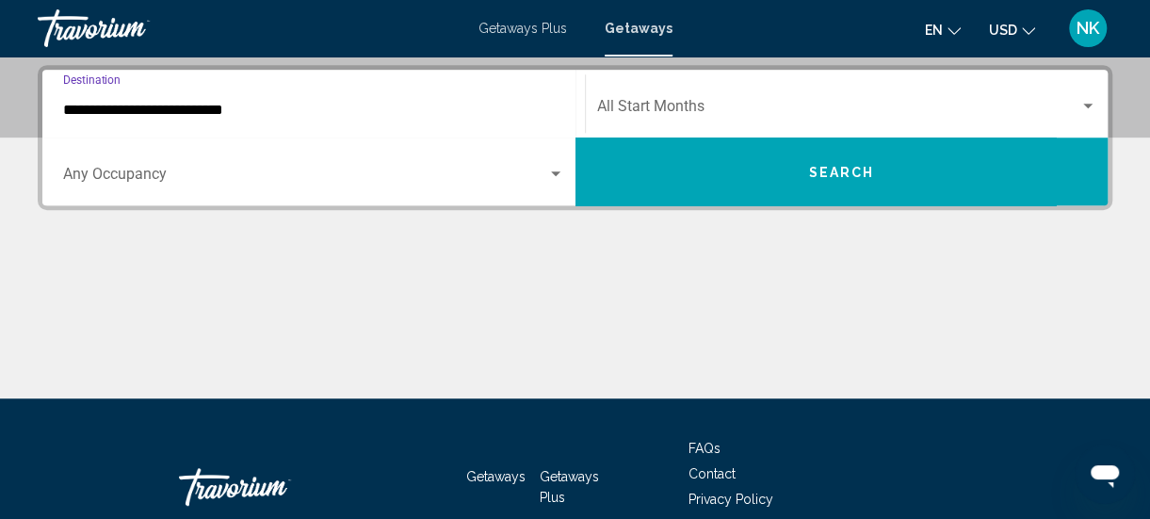
scroll to position [431, 0]
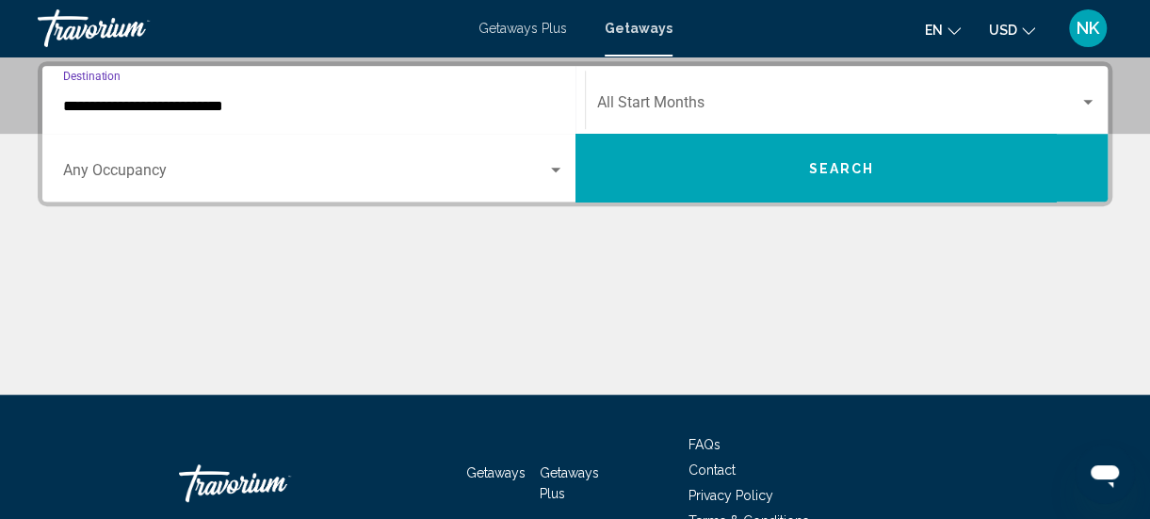
click at [222, 109] on input "**********" at bounding box center [313, 106] width 501 height 17
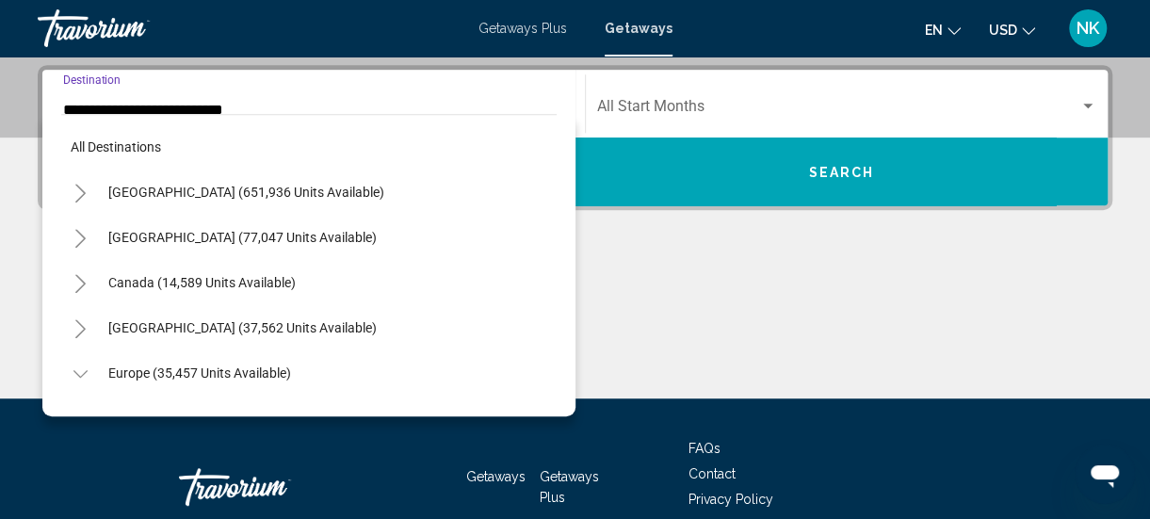
scroll to position [1061, 0]
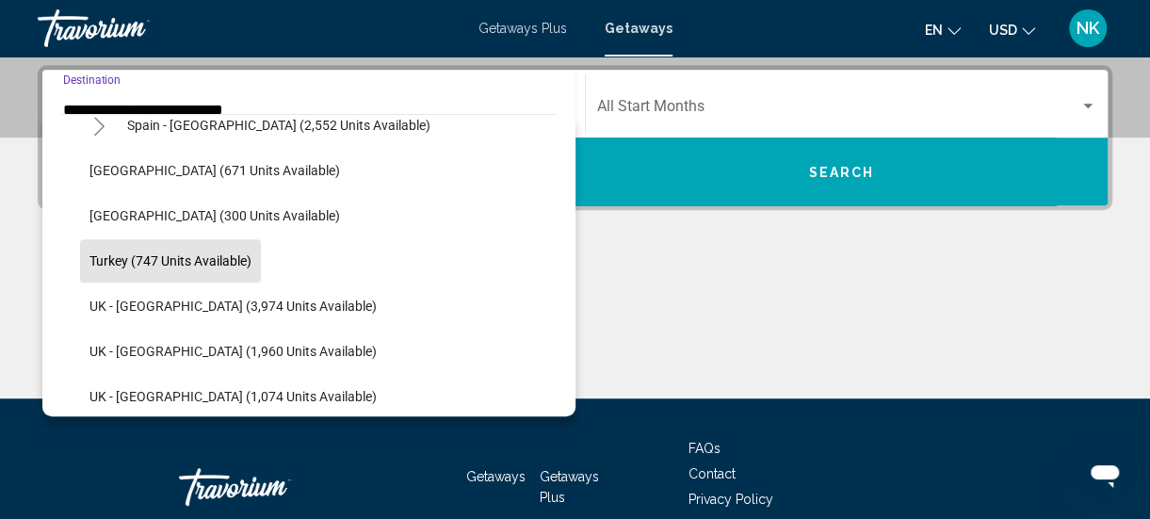
click at [679, 117] on span "Search widget" at bounding box center [838, 110] width 483 height 17
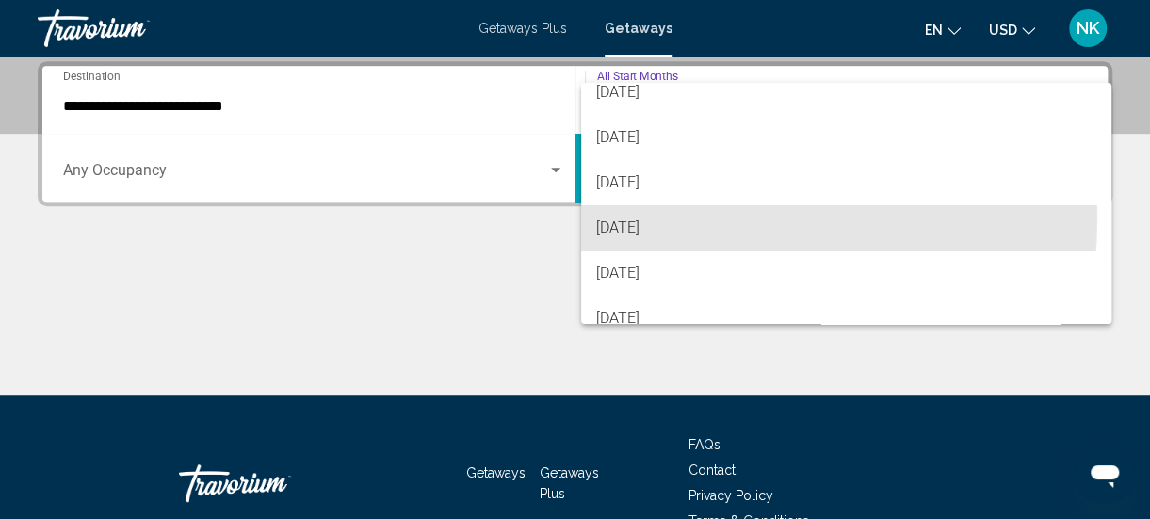
scroll to position [105, 0]
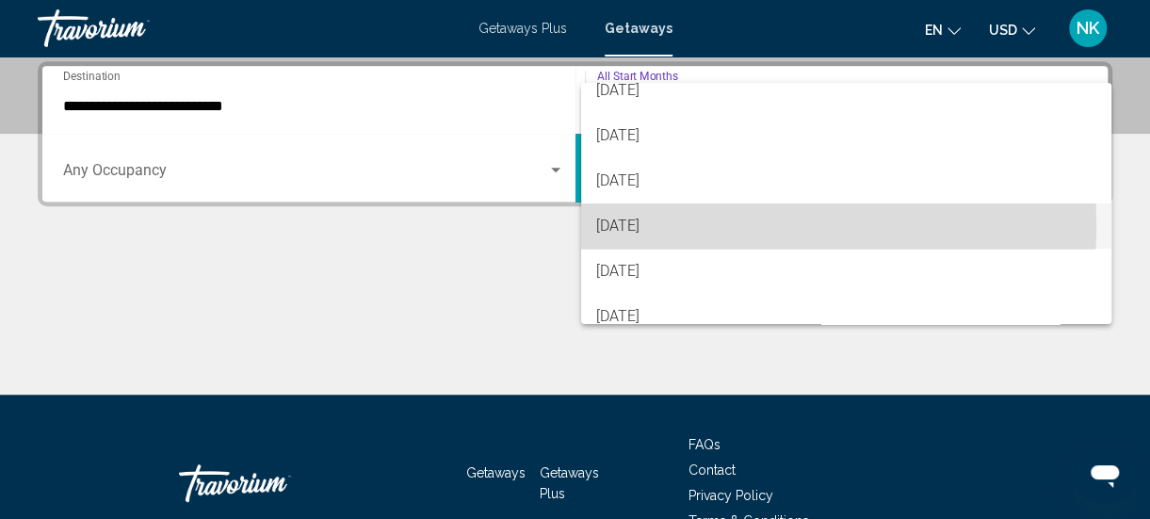
click at [637, 224] on span "December 2025" at bounding box center [846, 225] width 500 height 45
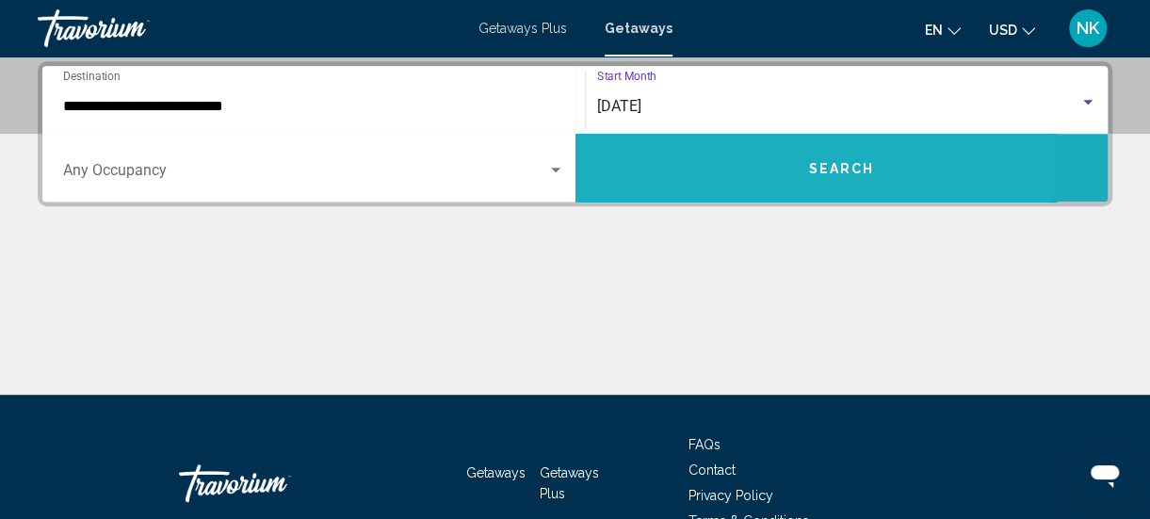
click at [720, 158] on button "Search" at bounding box center [841, 168] width 533 height 68
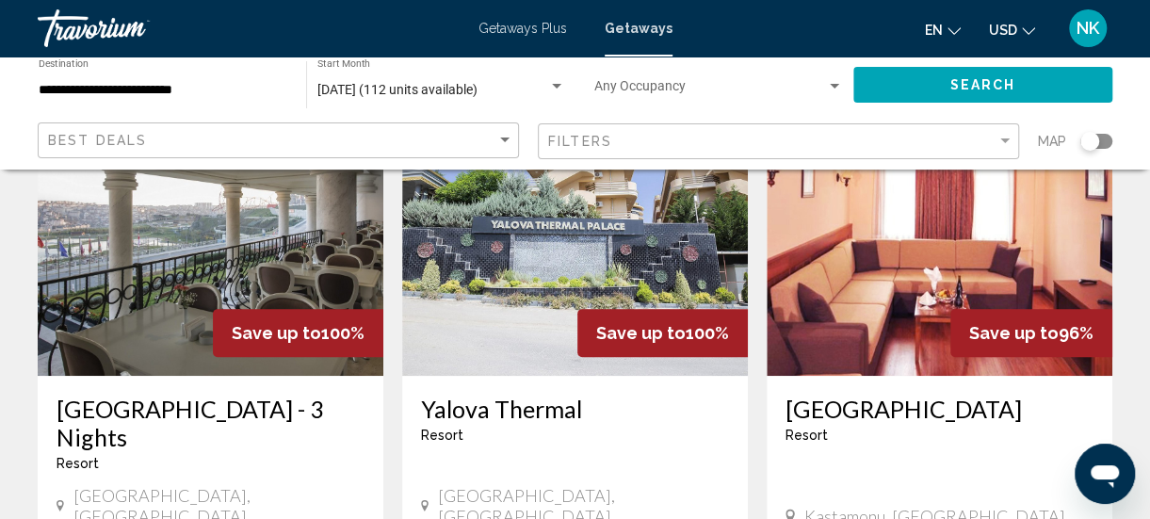
scroll to position [175, 0]
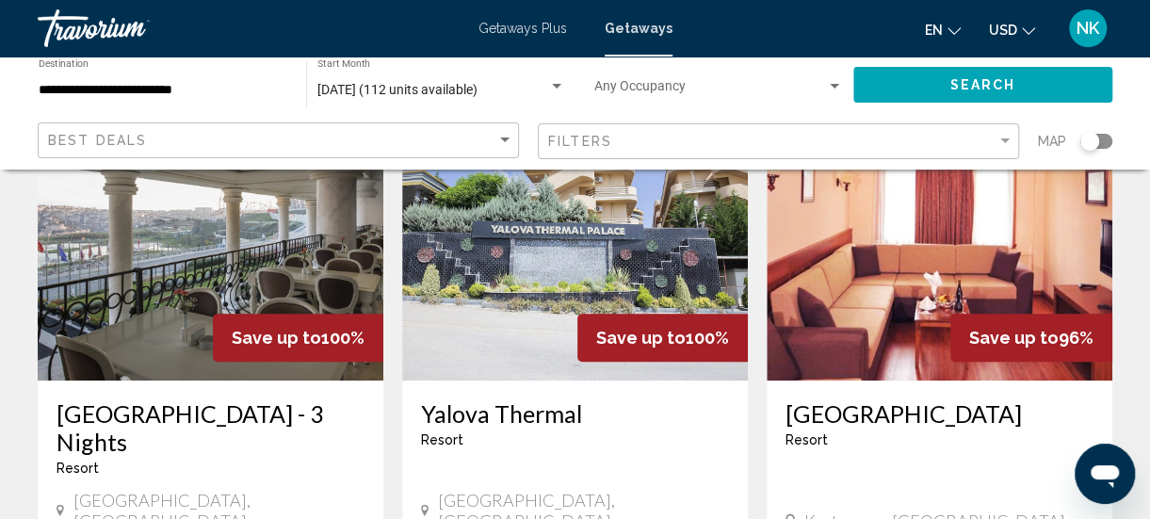
click at [147, 284] on img "Main content" at bounding box center [211, 229] width 346 height 301
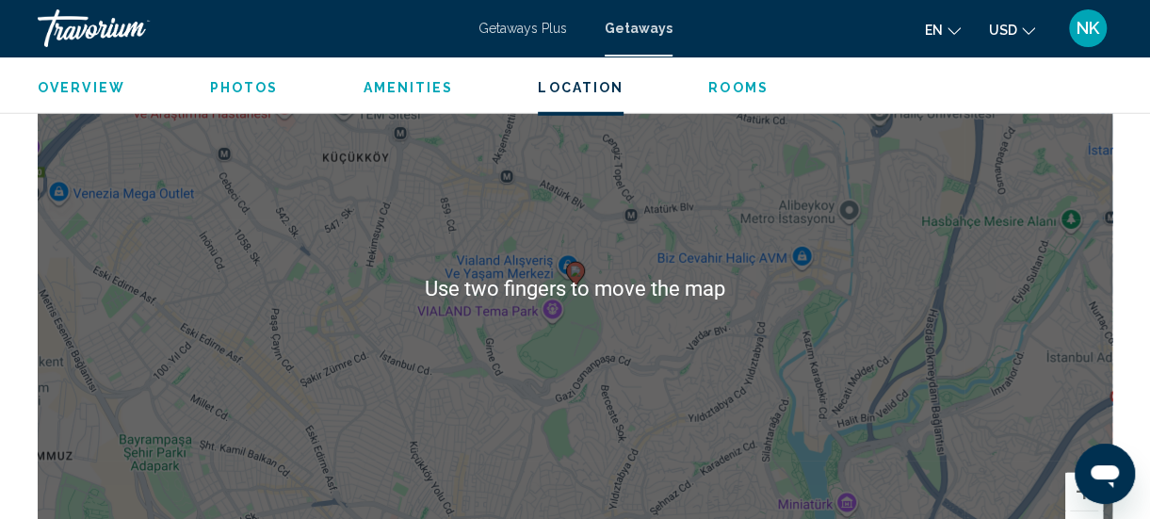
scroll to position [2440, 0]
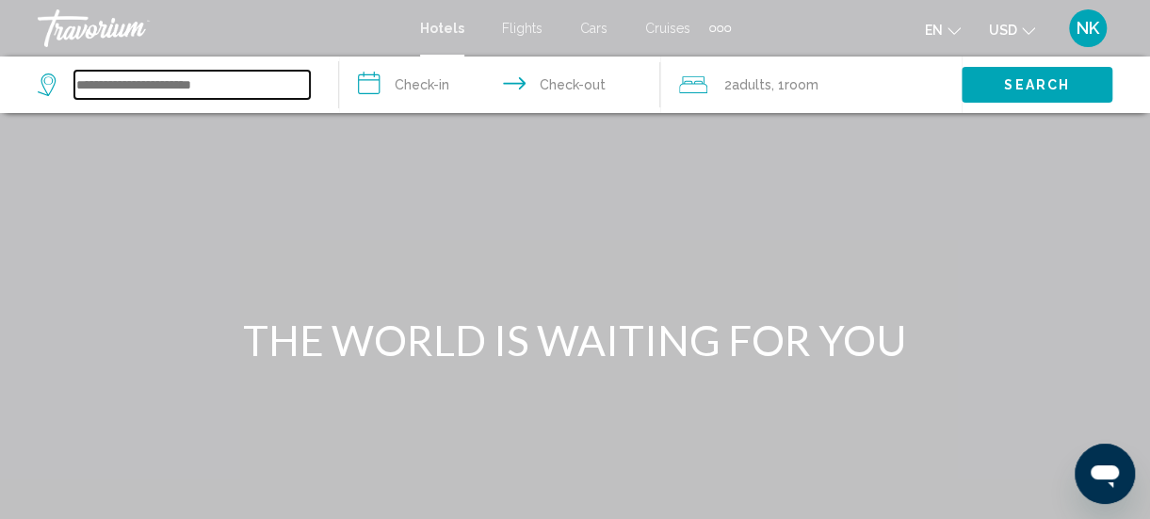
click at [82, 87] on input "Search widget" at bounding box center [191, 85] width 235 height 28
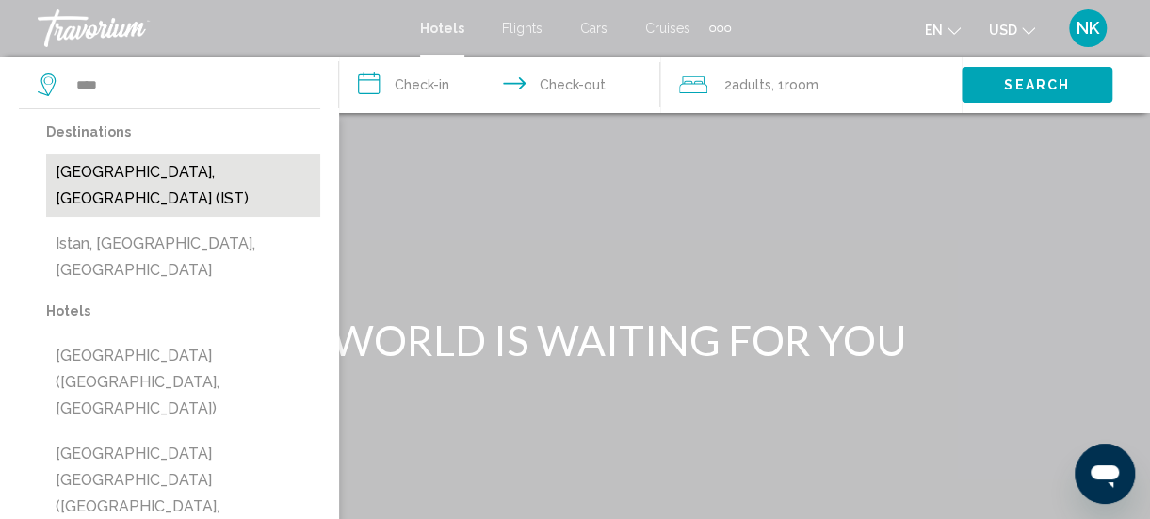
click at [147, 169] on button "[GEOGRAPHIC_DATA], [GEOGRAPHIC_DATA] (IST)" at bounding box center [183, 185] width 274 height 62
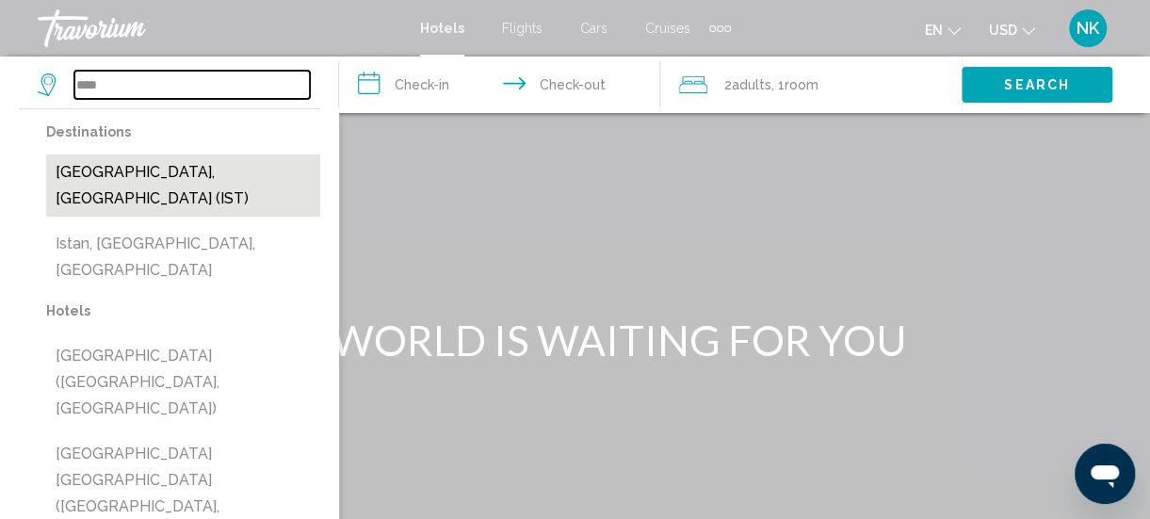
type input "**********"
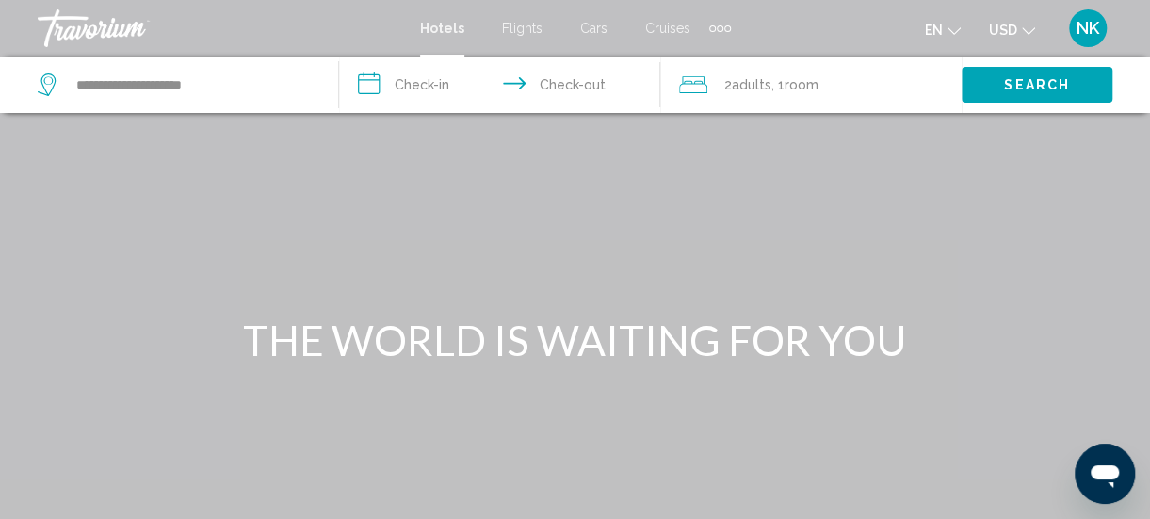
click at [407, 80] on input "**********" at bounding box center [503, 87] width 328 height 62
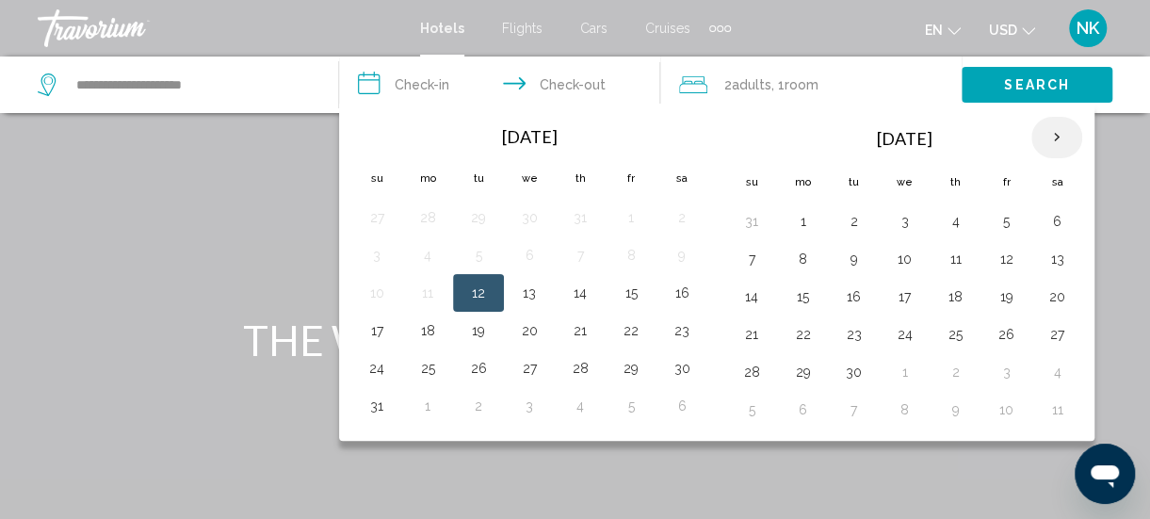
click at [1049, 137] on th "Next month" at bounding box center [1056, 137] width 51 height 41
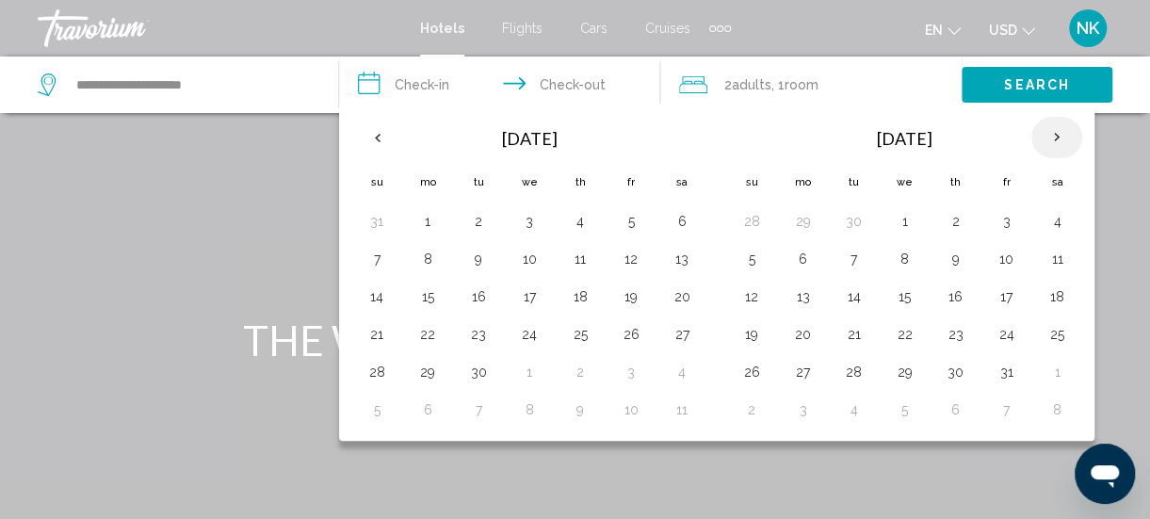
click at [1050, 146] on th "Next month" at bounding box center [1056, 137] width 51 height 41
click at [1045, 149] on th "Next month" at bounding box center [1056, 137] width 51 height 41
click at [995, 228] on button "5" at bounding box center [1005, 221] width 30 height 26
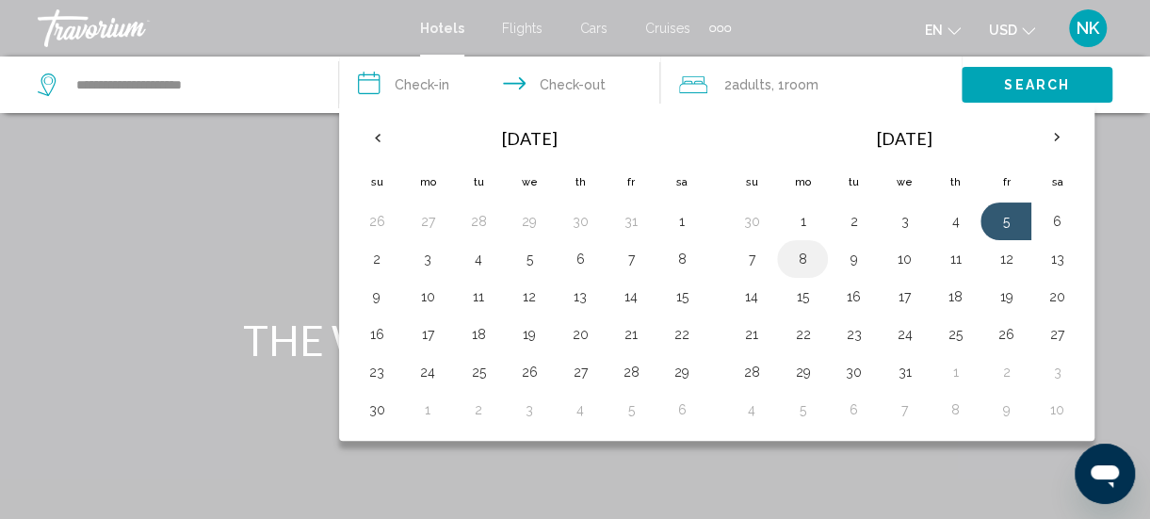
click at [799, 265] on button "8" at bounding box center [802, 259] width 30 height 26
type input "**********"
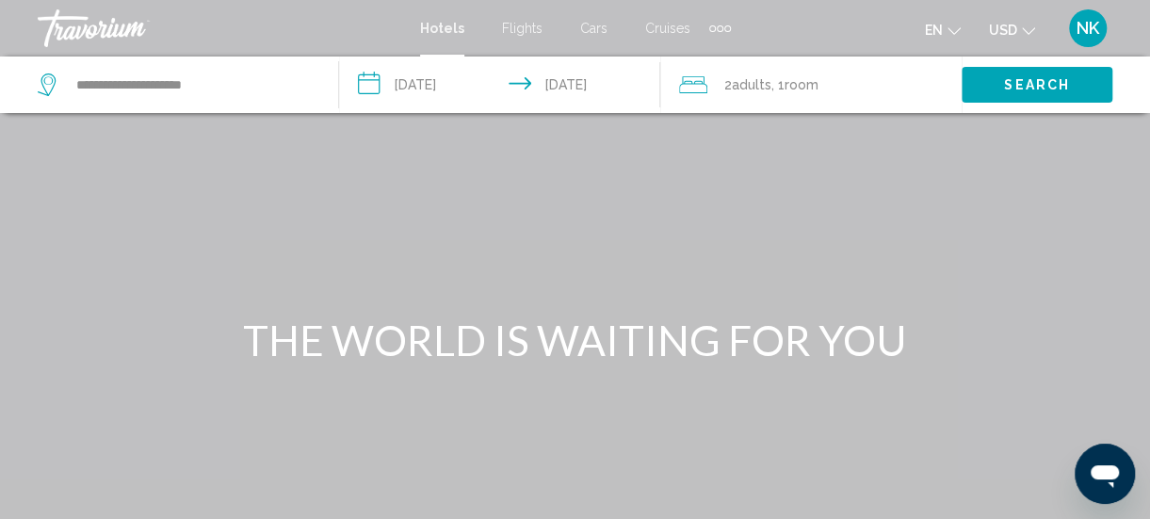
click at [695, 91] on icon "Travelers: 2 adults, 0 children" at bounding box center [693, 84] width 28 height 23
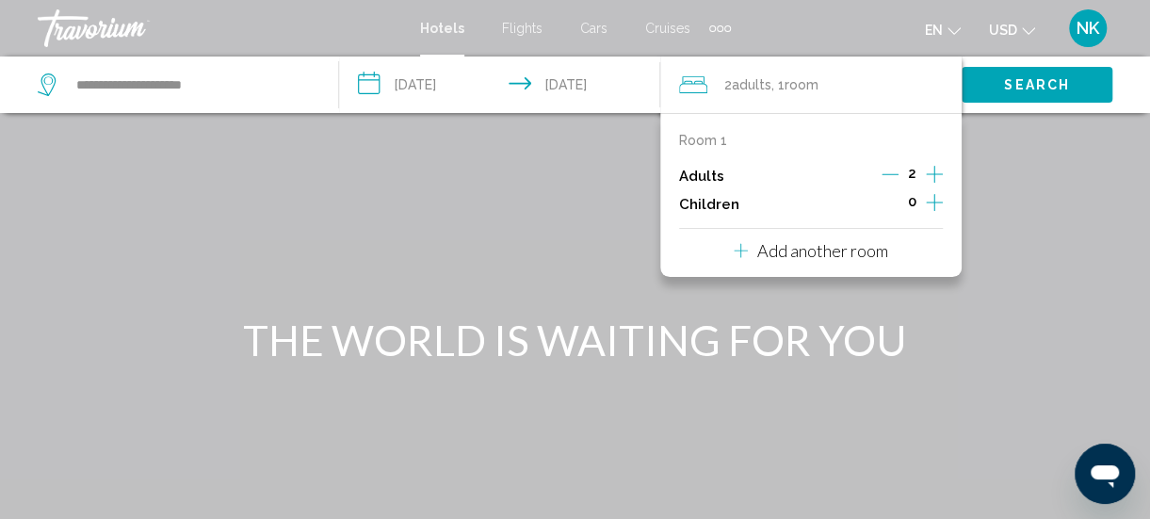
click at [934, 171] on icon "Increment adults" at bounding box center [933, 174] width 17 height 23
click at [936, 204] on icon "Increment children" at bounding box center [933, 202] width 17 height 23
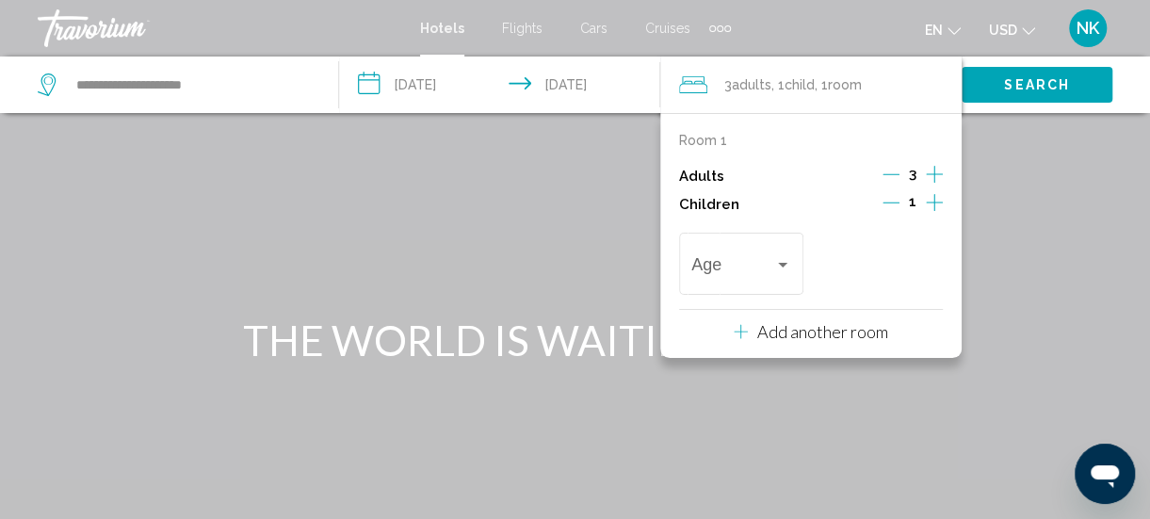
click at [940, 201] on icon "Increment children" at bounding box center [933, 202] width 17 height 17
click at [781, 264] on div "Travelers: 3 adults, 2 children" at bounding box center [782, 265] width 9 height 5
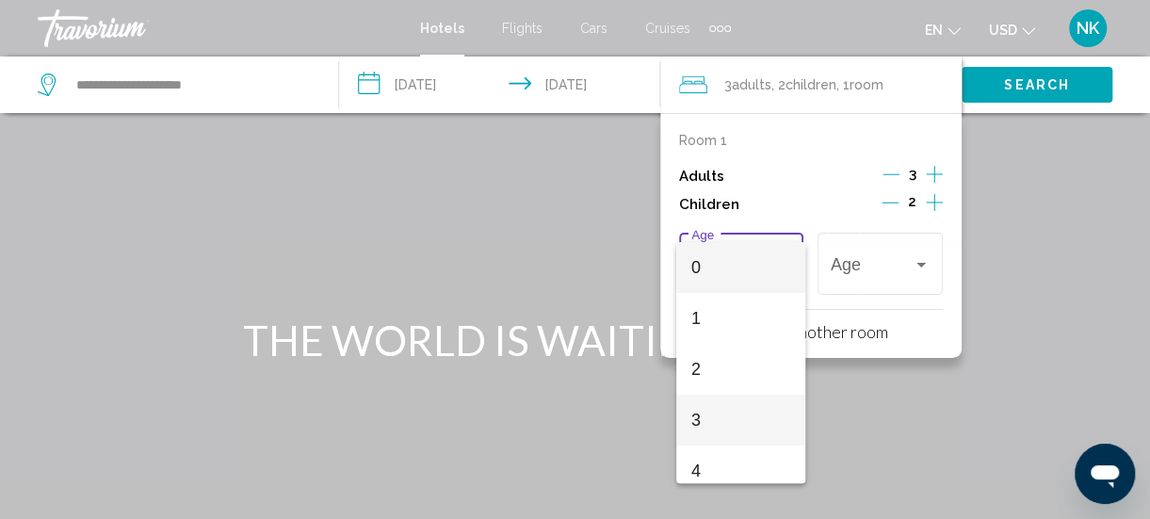
click at [702, 435] on span "3" at bounding box center [741, 419] width 100 height 51
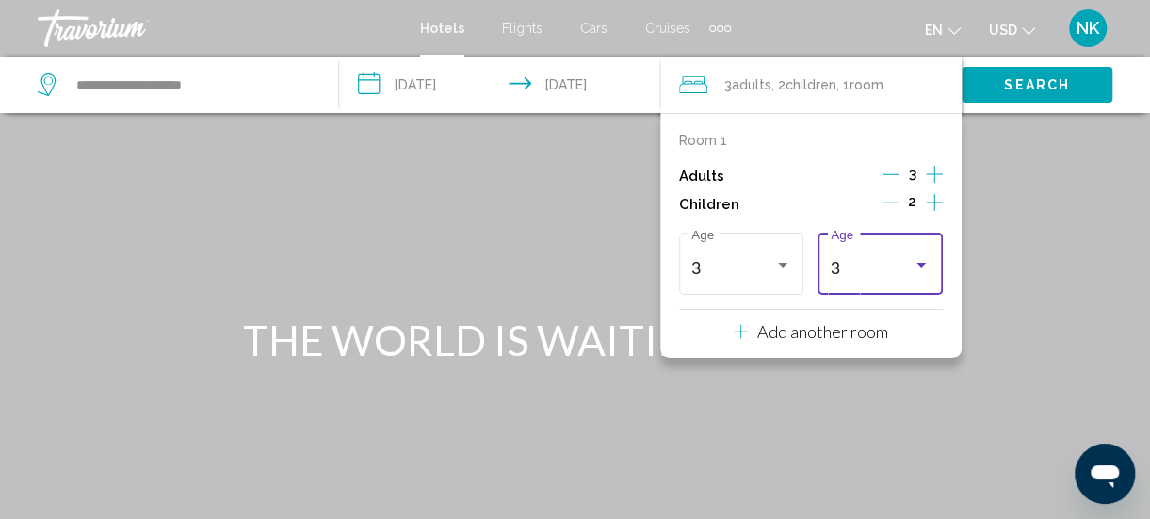
click at [921, 264] on div "Travelers: 3 adults, 2 children" at bounding box center [920, 265] width 9 height 5
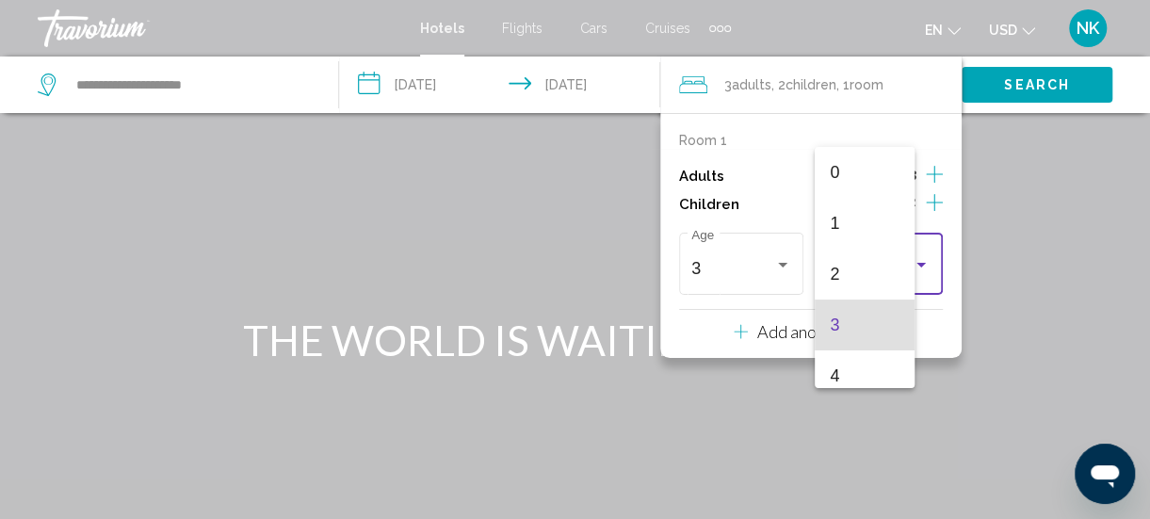
scroll to position [56, 0]
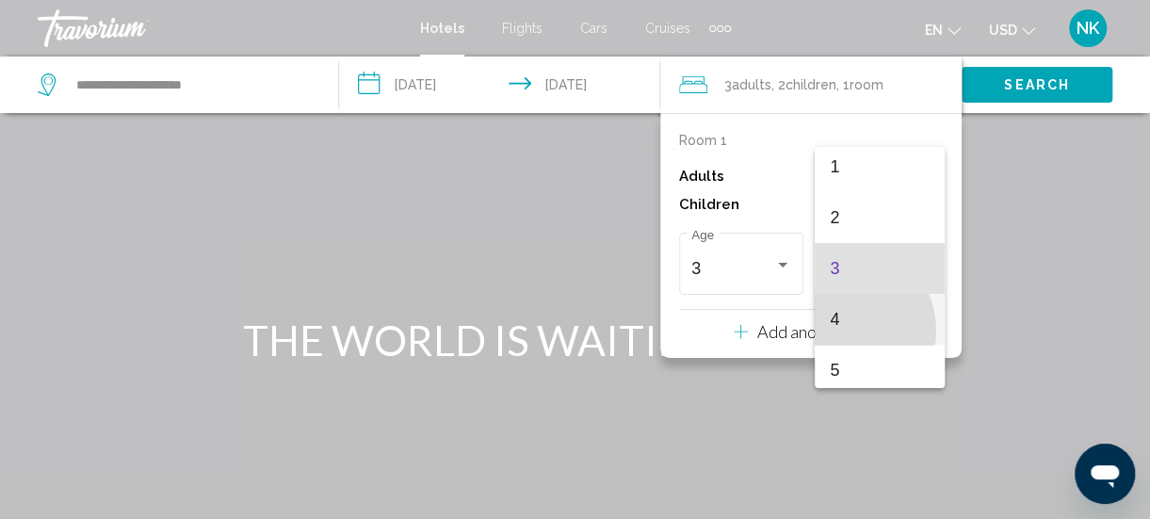
click at [838, 330] on span "4" at bounding box center [879, 319] width 100 height 51
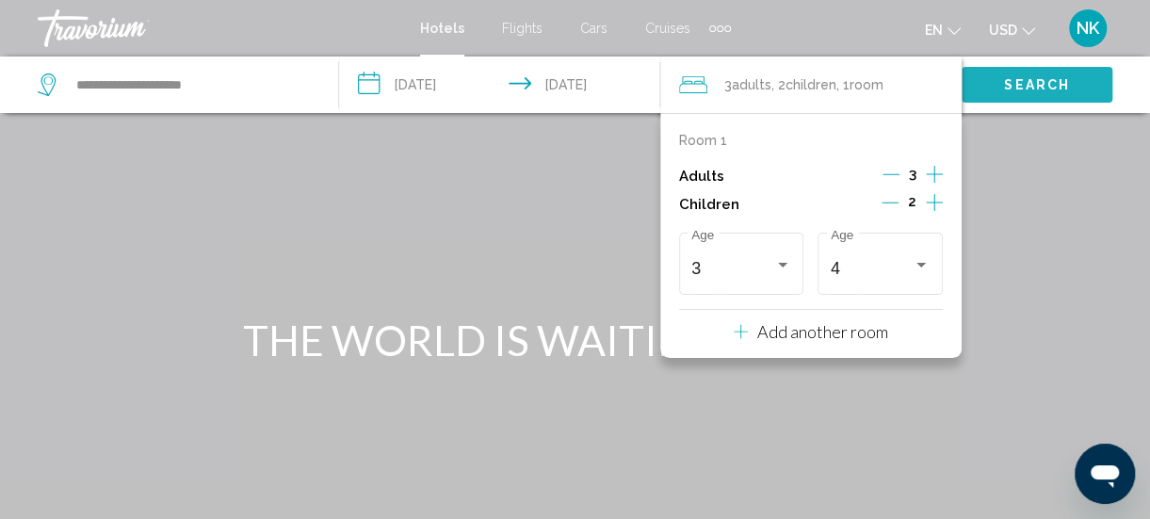
click at [1040, 97] on button "Search" at bounding box center [1036, 84] width 151 height 35
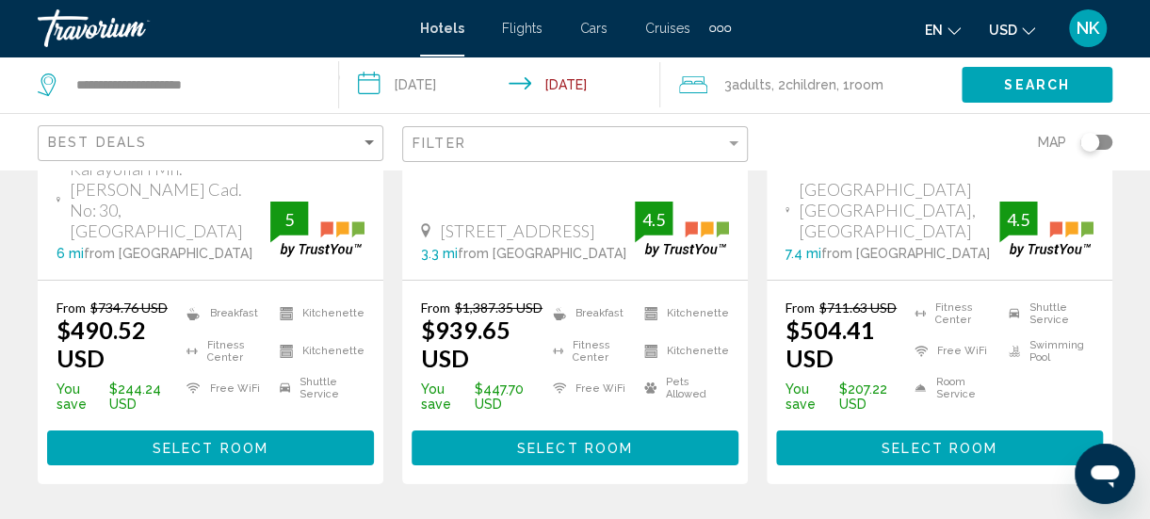
scroll to position [2791, 0]
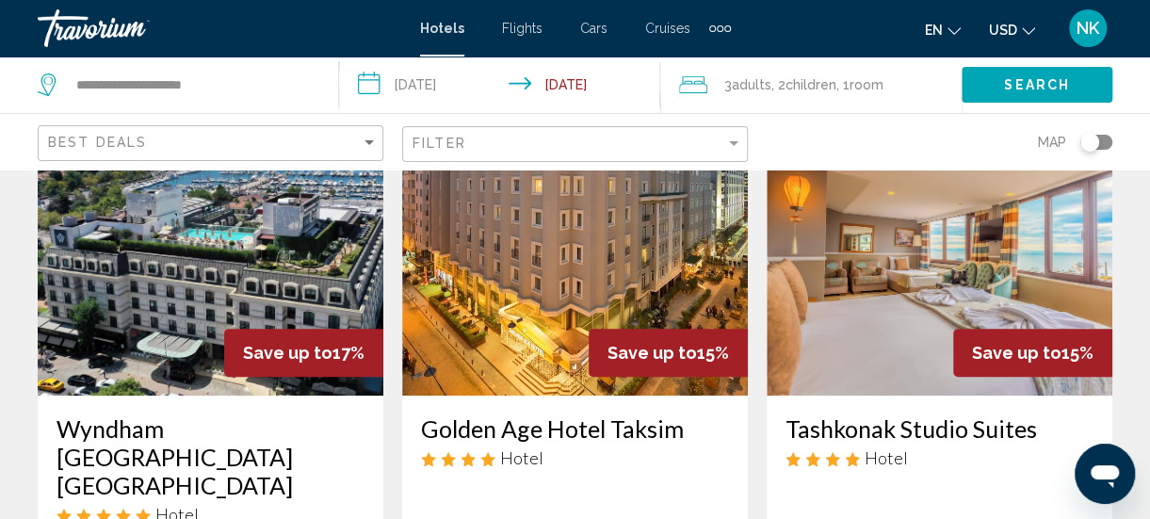
scroll to position [146, 0]
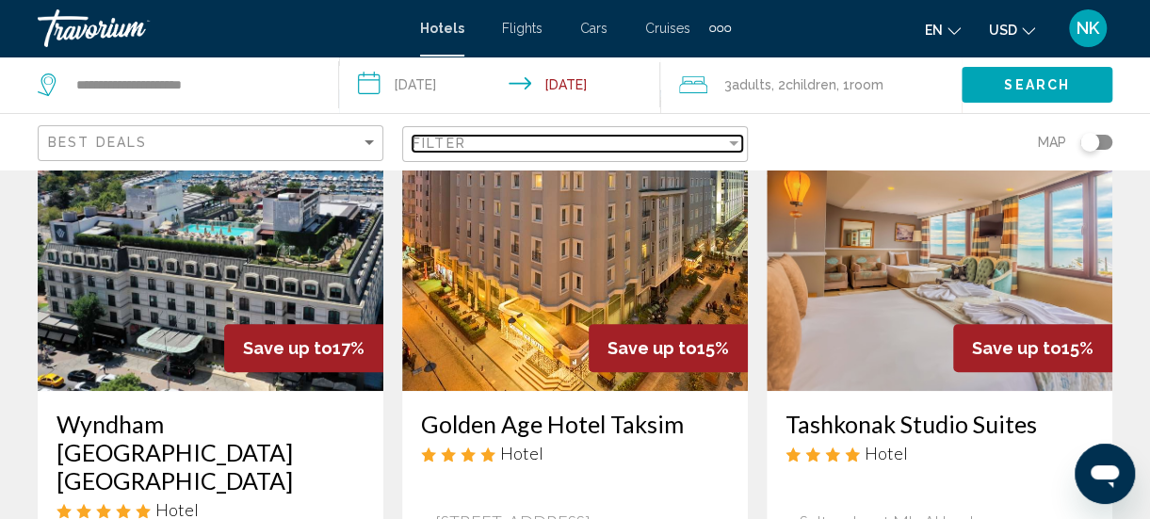
click at [728, 141] on div "Filter" at bounding box center [733, 143] width 17 height 15
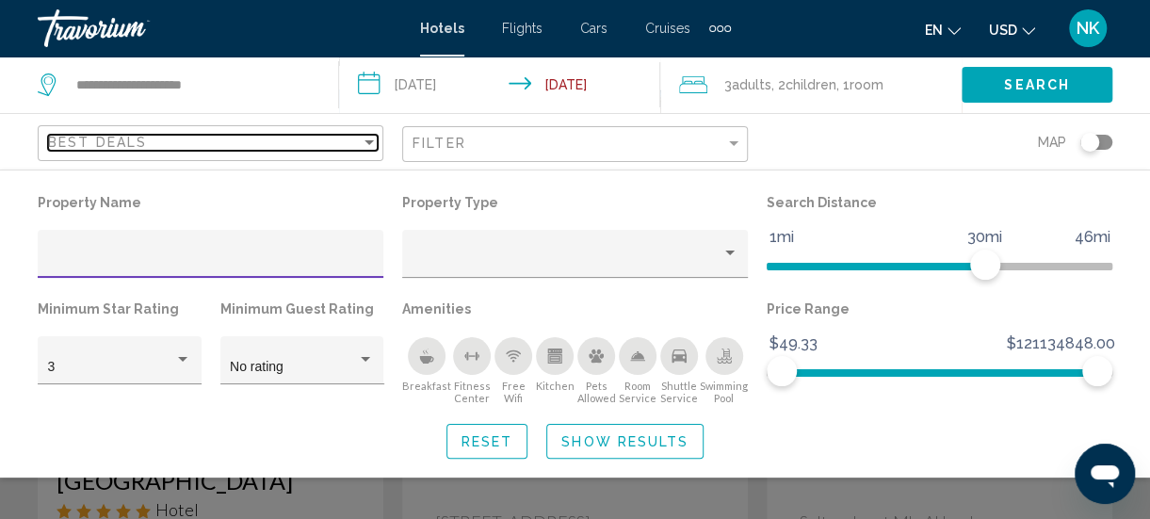
click at [362, 145] on div "Sort by" at bounding box center [369, 142] width 17 height 15
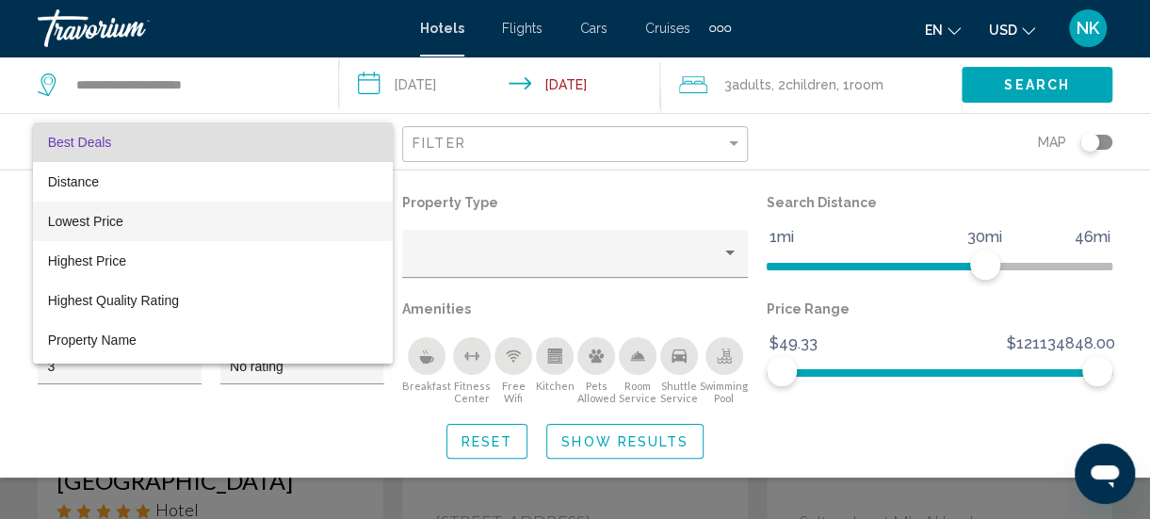
click at [100, 224] on span "Lowest Price" at bounding box center [85, 221] width 75 height 15
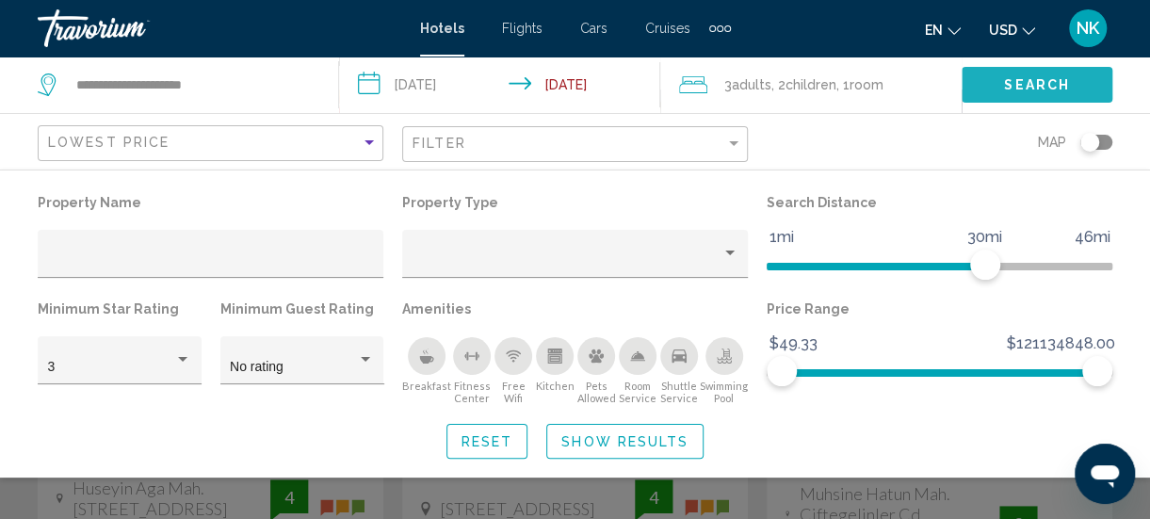
click at [1026, 83] on span "Search" at bounding box center [1037, 85] width 66 height 15
click at [1021, 89] on span "Search" at bounding box center [1037, 85] width 66 height 15
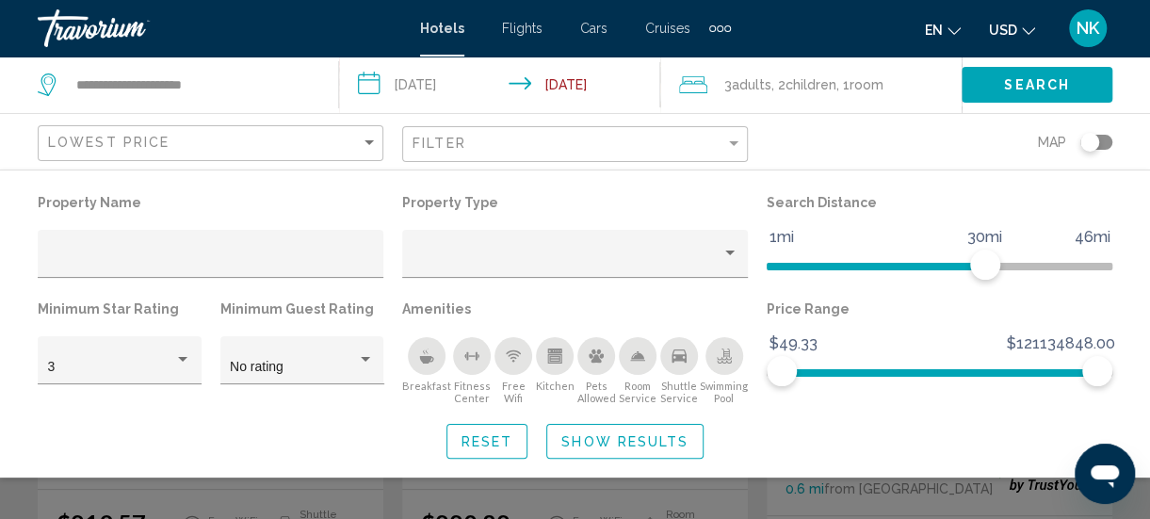
scroll to position [226, 0]
click at [614, 441] on span "Show Results" at bounding box center [624, 441] width 127 height 15
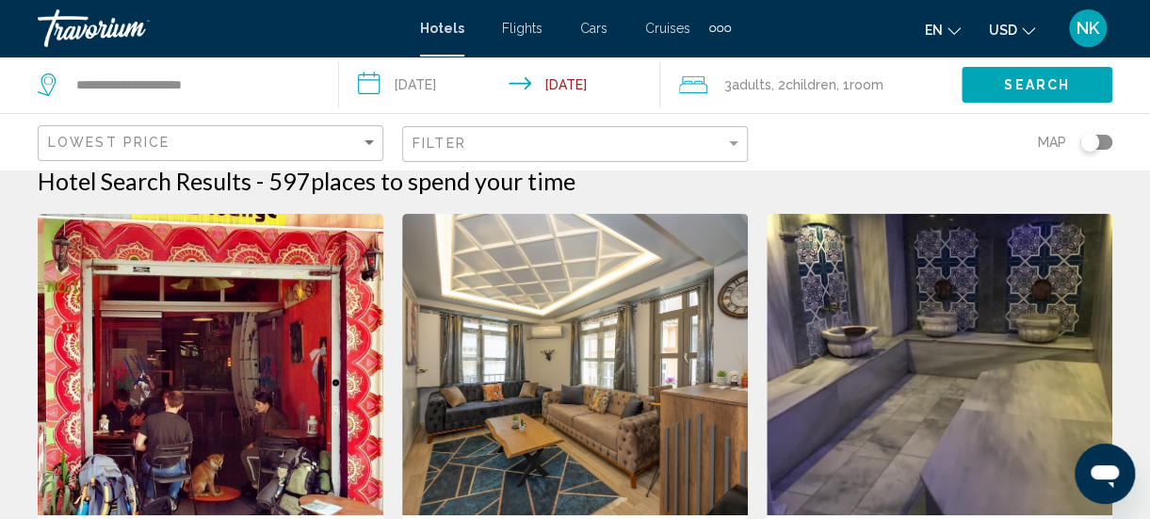
scroll to position [0, 0]
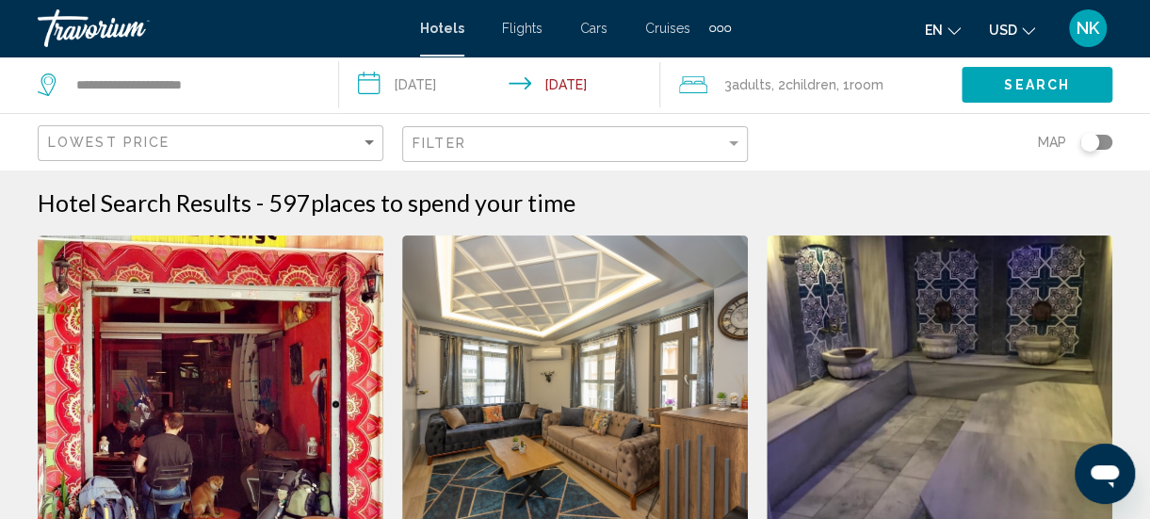
click at [1090, 141] on div "Toggle map" at bounding box center [1089, 142] width 19 height 19
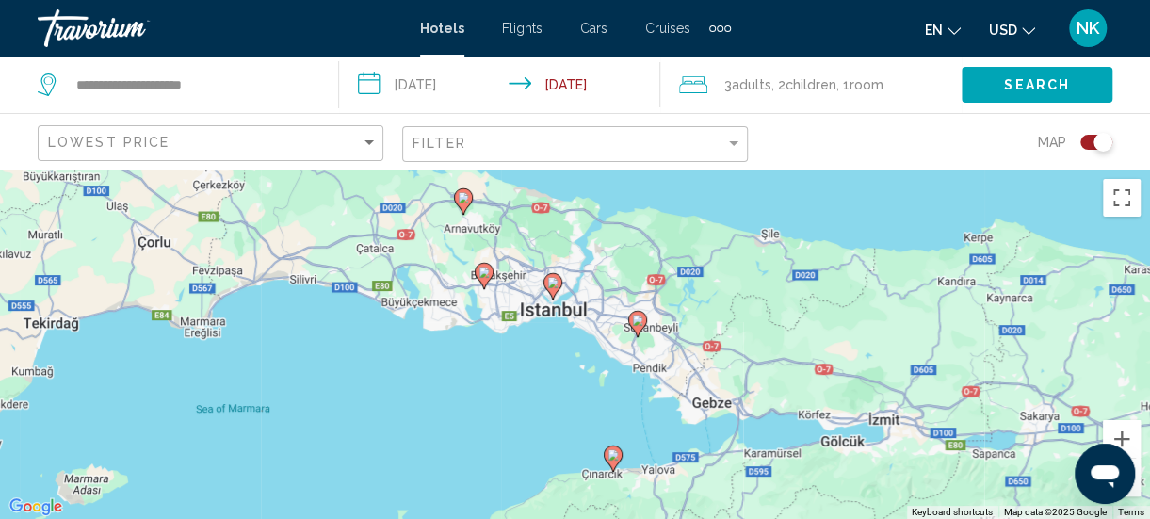
click at [633, 322] on image "Main content" at bounding box center [637, 319] width 11 height 11
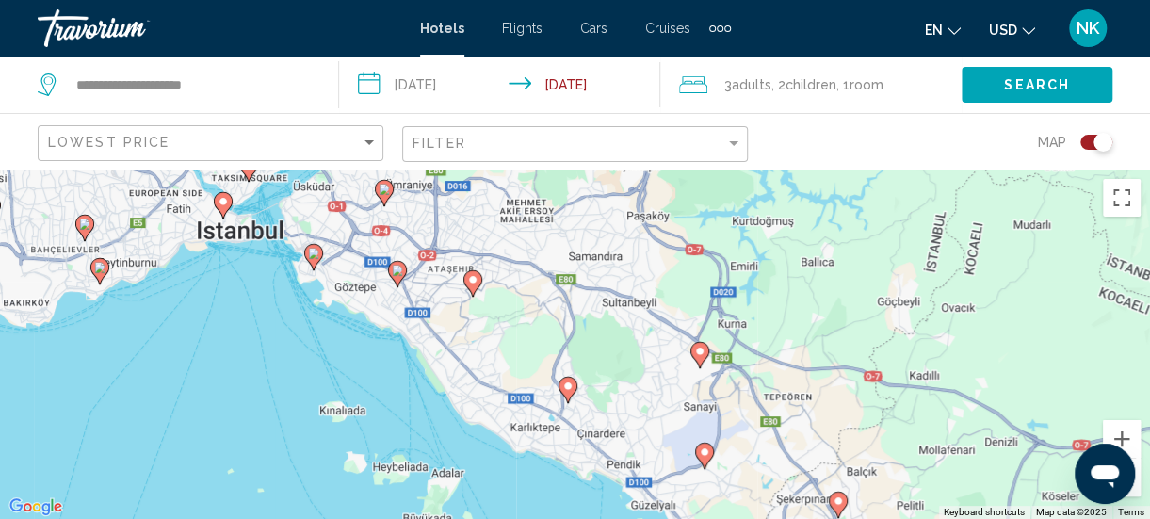
click at [311, 254] on image "Main content" at bounding box center [313, 253] width 11 height 11
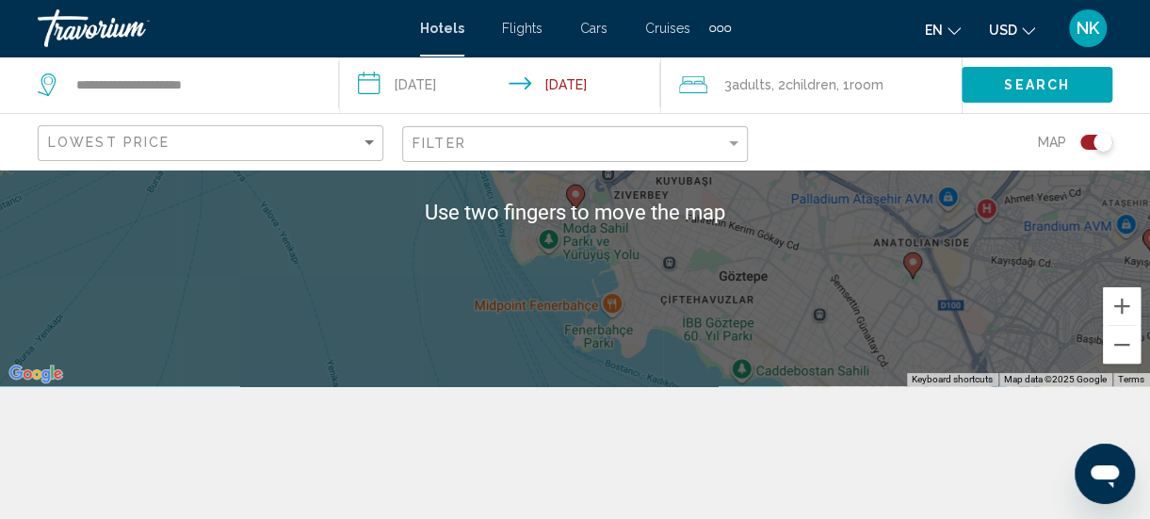
scroll to position [169, 0]
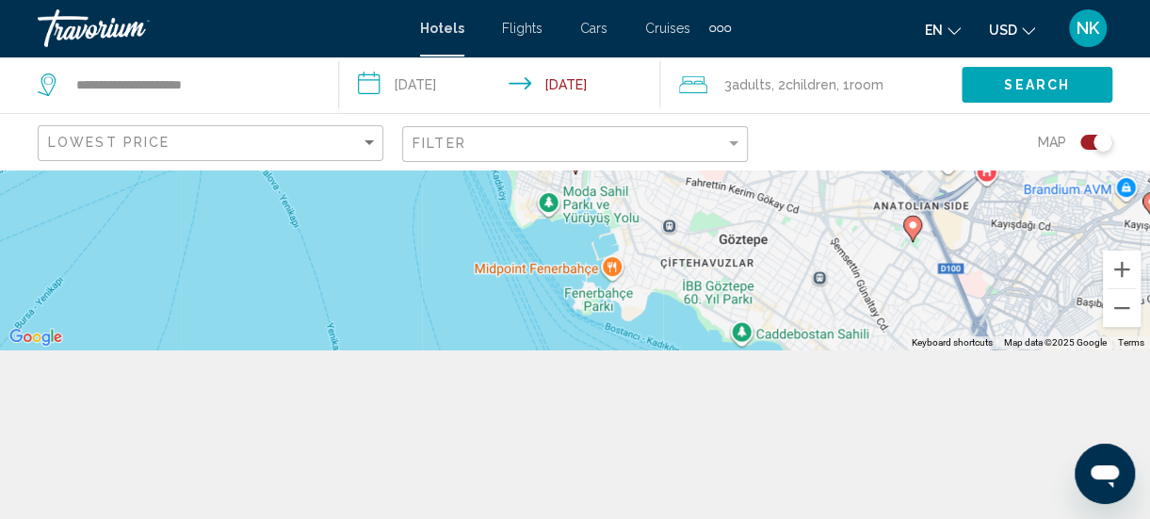
click at [1108, 145] on div "Toggle map" at bounding box center [1102, 142] width 19 height 19
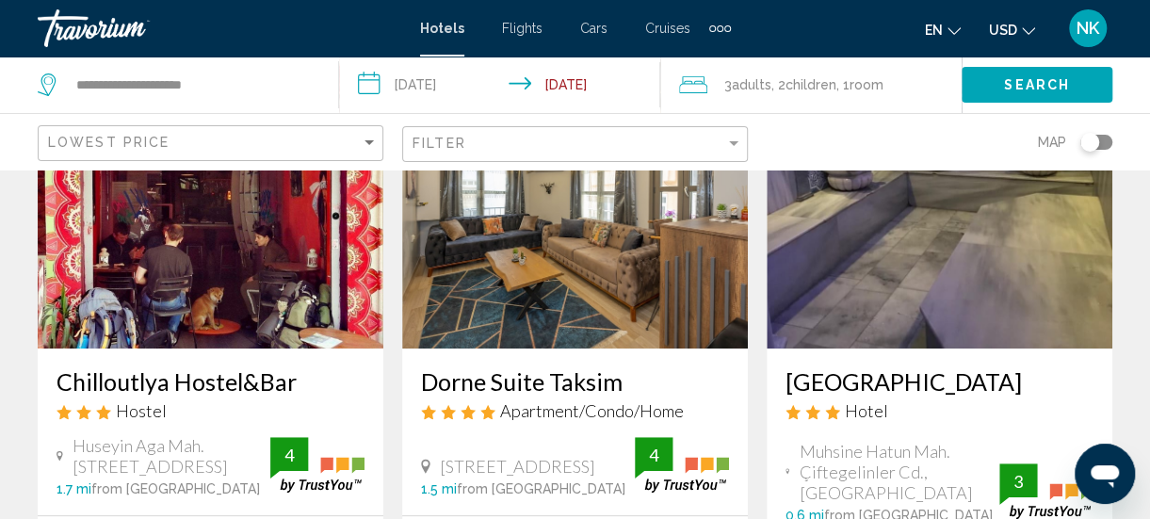
click at [1100, 145] on div "Toggle map" at bounding box center [1096, 142] width 32 height 15
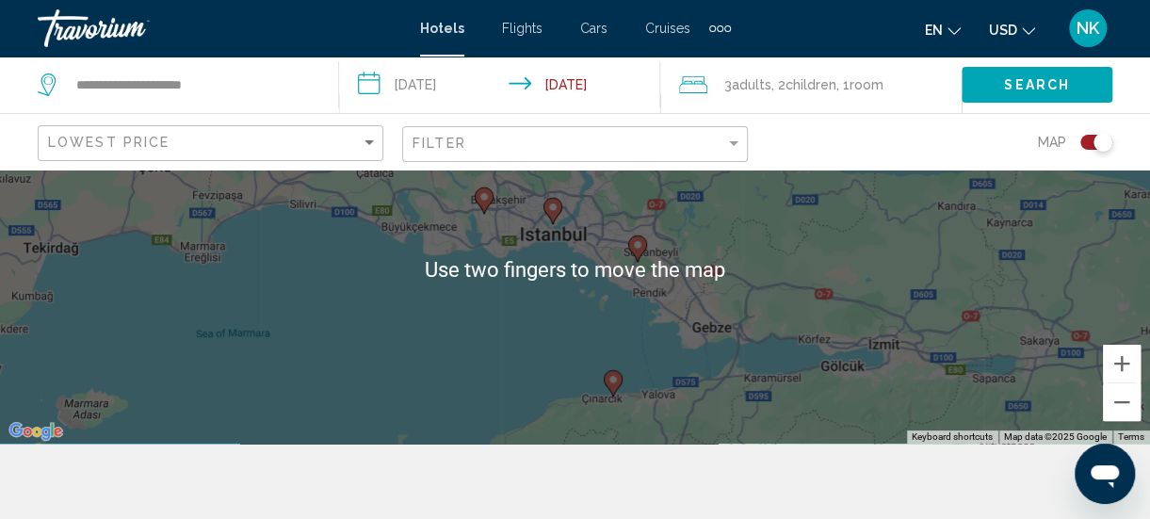
scroll to position [0, 0]
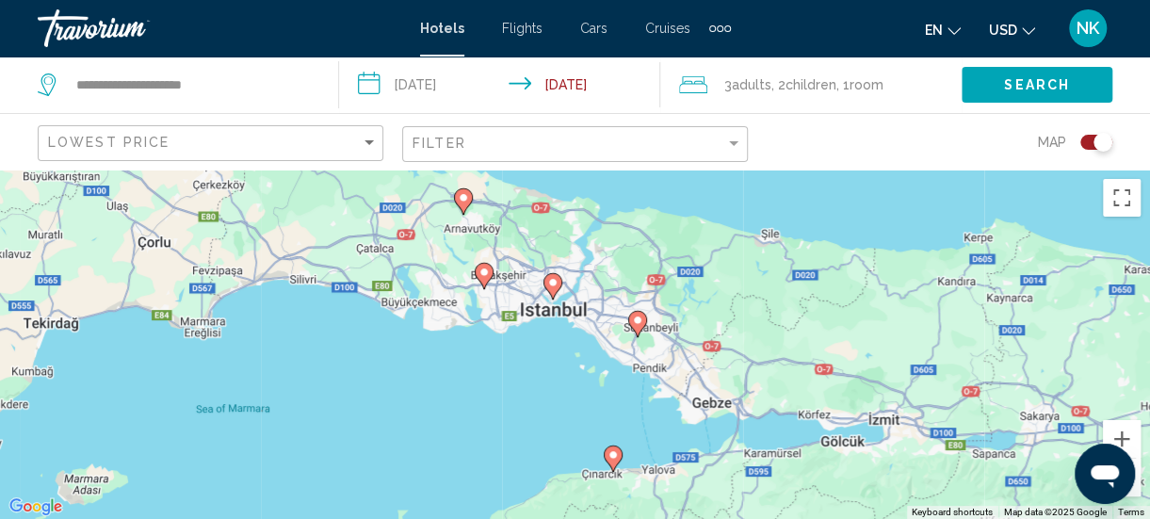
click at [1093, 142] on div "Toggle map" at bounding box center [1102, 142] width 19 height 19
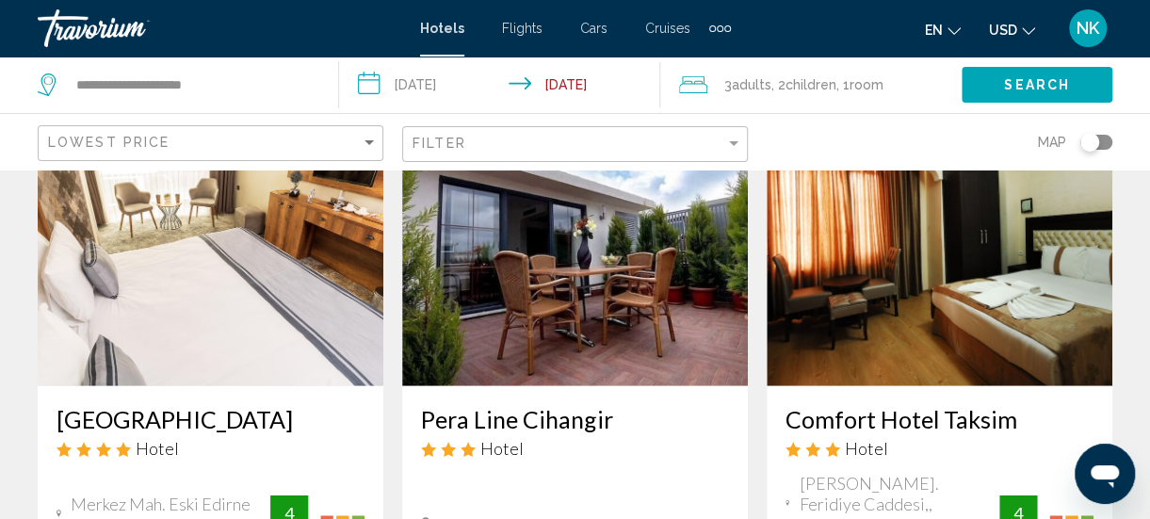
scroll to position [2221, 0]
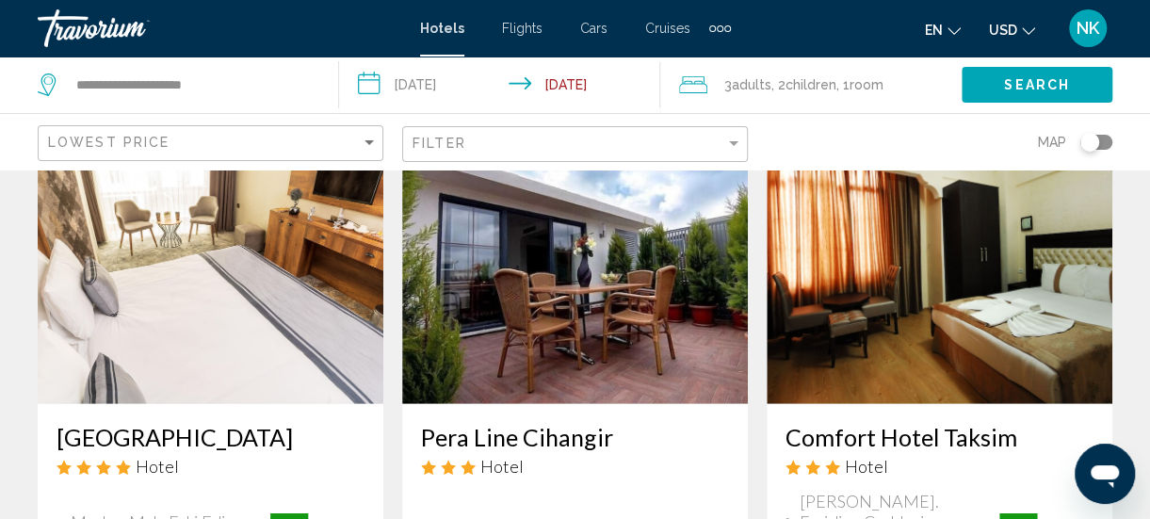
click at [119, 362] on img "Main content" at bounding box center [211, 253] width 346 height 301
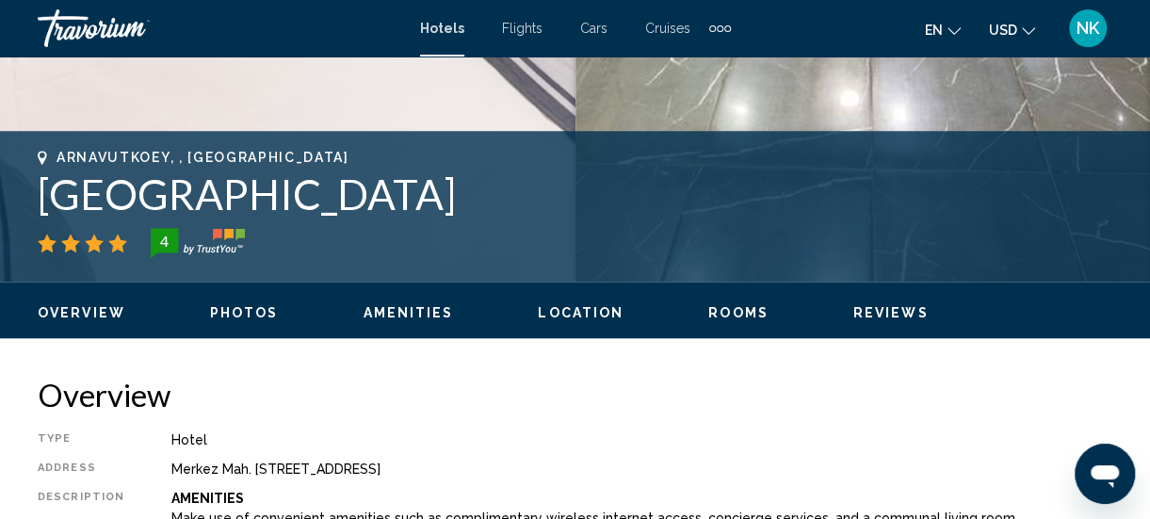
scroll to position [671, 0]
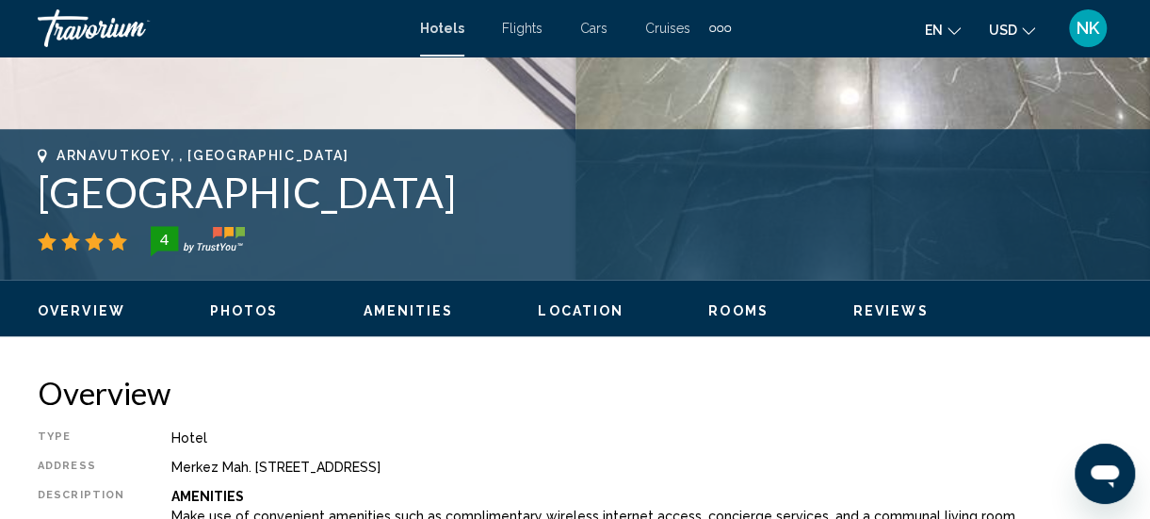
click at [574, 309] on span "Location" at bounding box center [581, 310] width 86 height 15
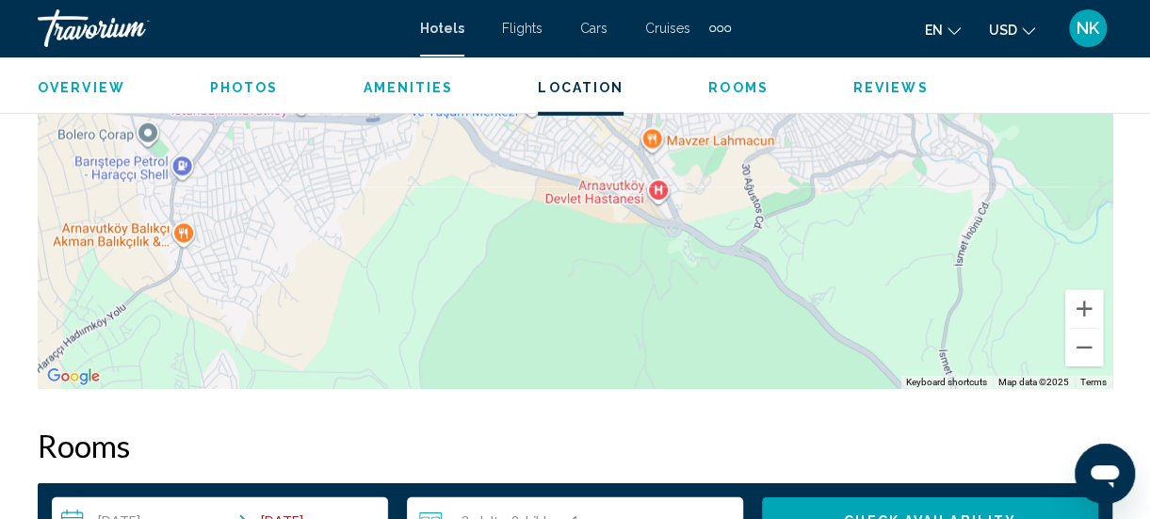
scroll to position [2357, 0]
